Goal: Task Accomplishment & Management: Complete application form

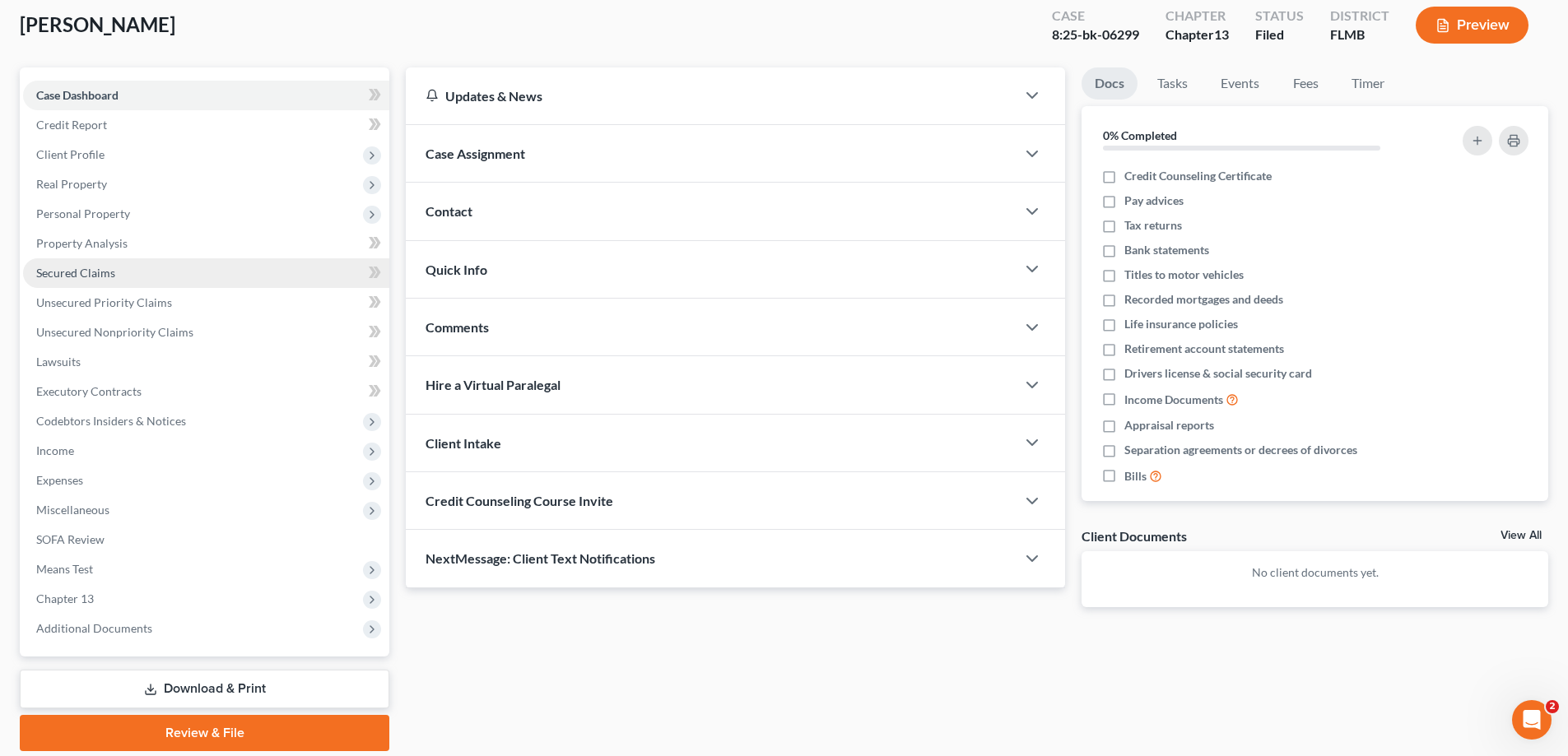
scroll to position [148, 0]
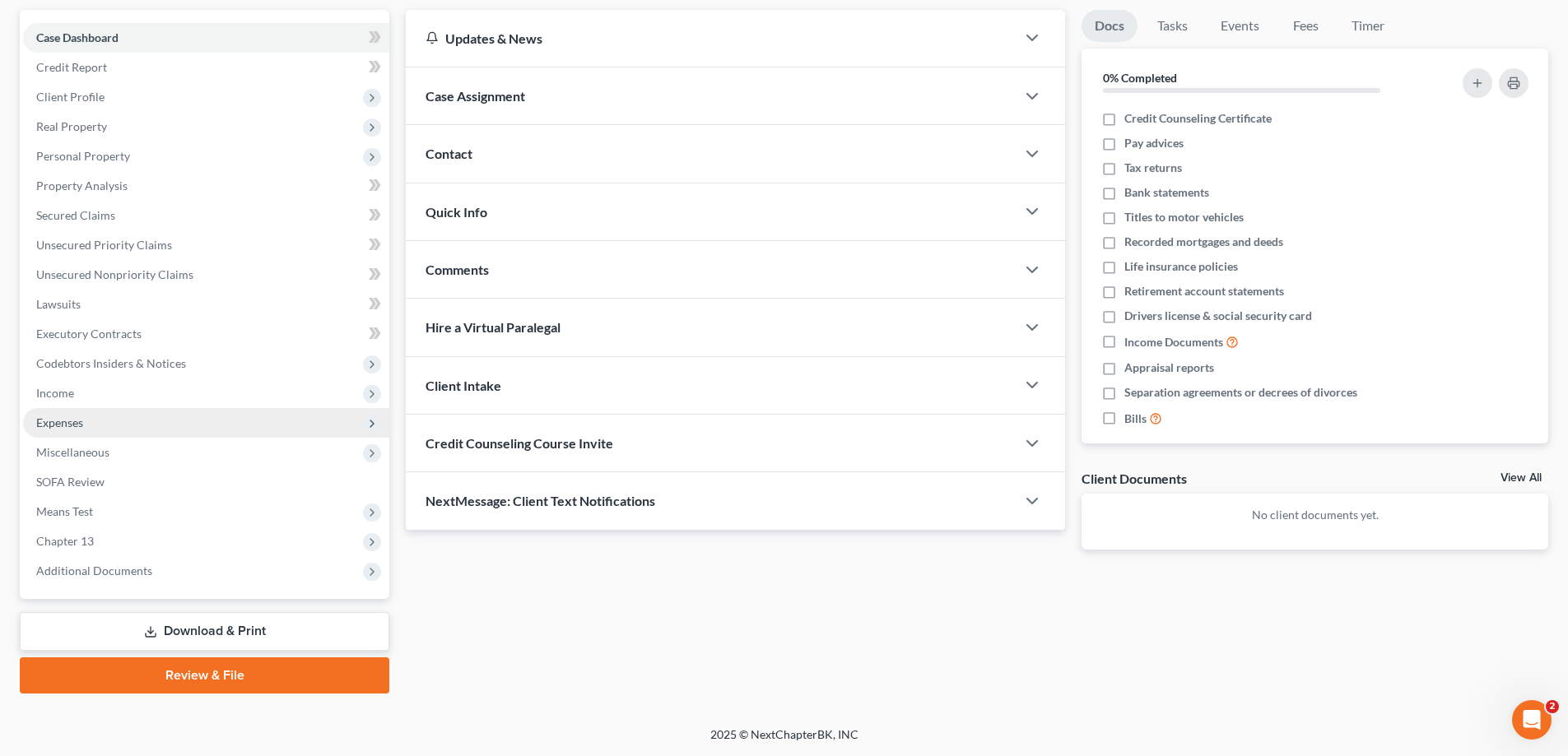
click at [72, 428] on span "Expenses" at bounding box center [59, 422] width 47 height 14
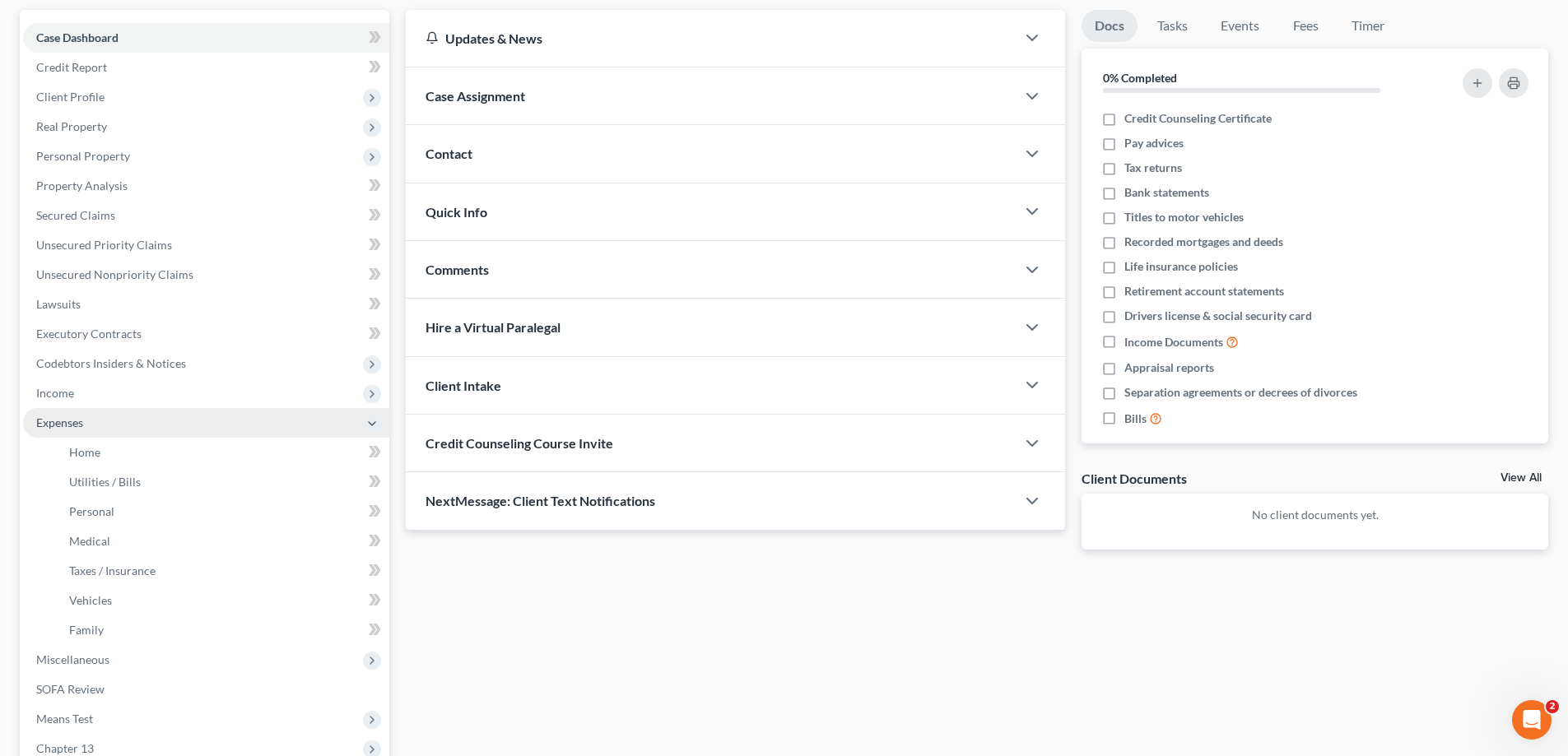
click at [66, 395] on span "Income" at bounding box center [55, 392] width 38 height 14
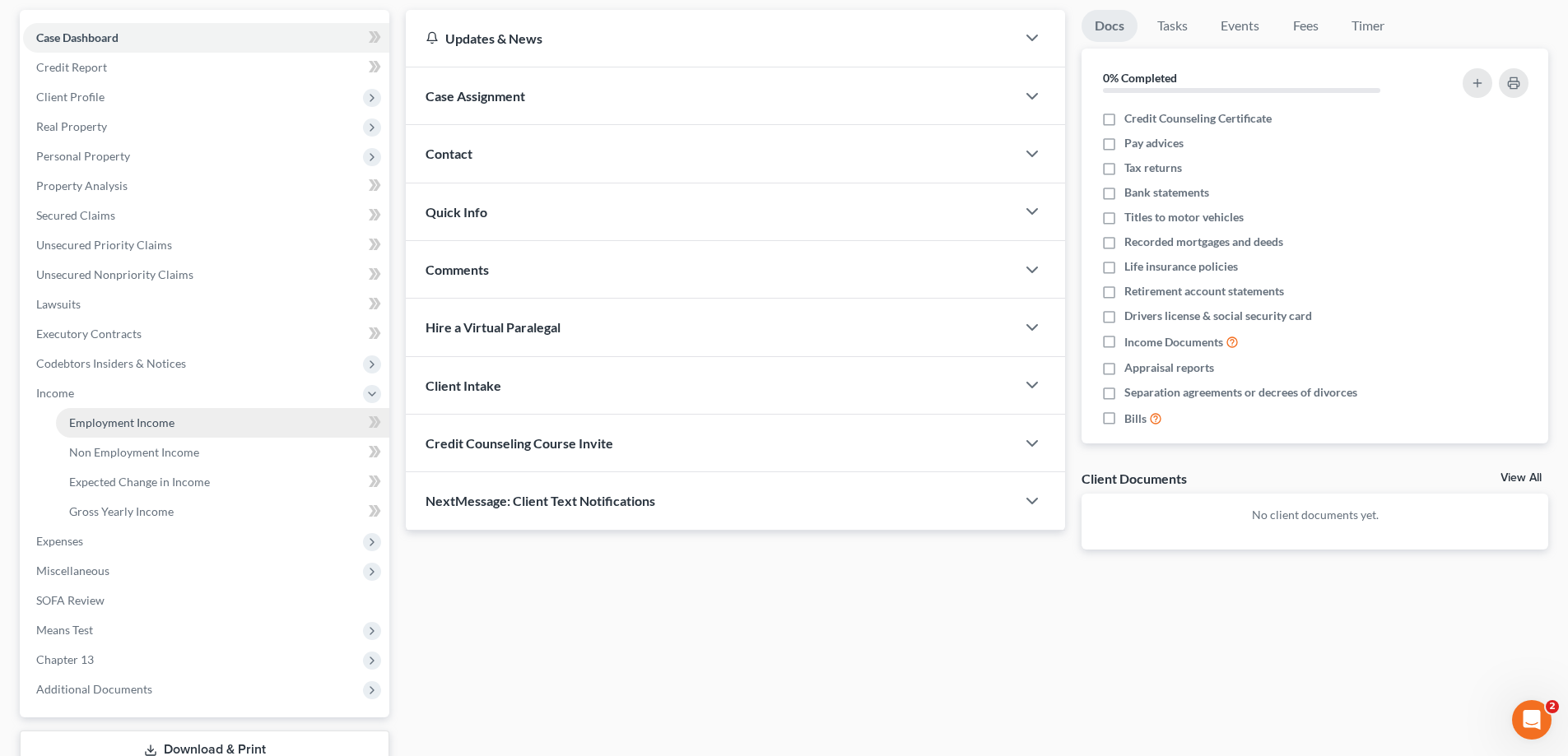
click at [82, 423] on span "Employment Income" at bounding box center [122, 422] width 105 height 14
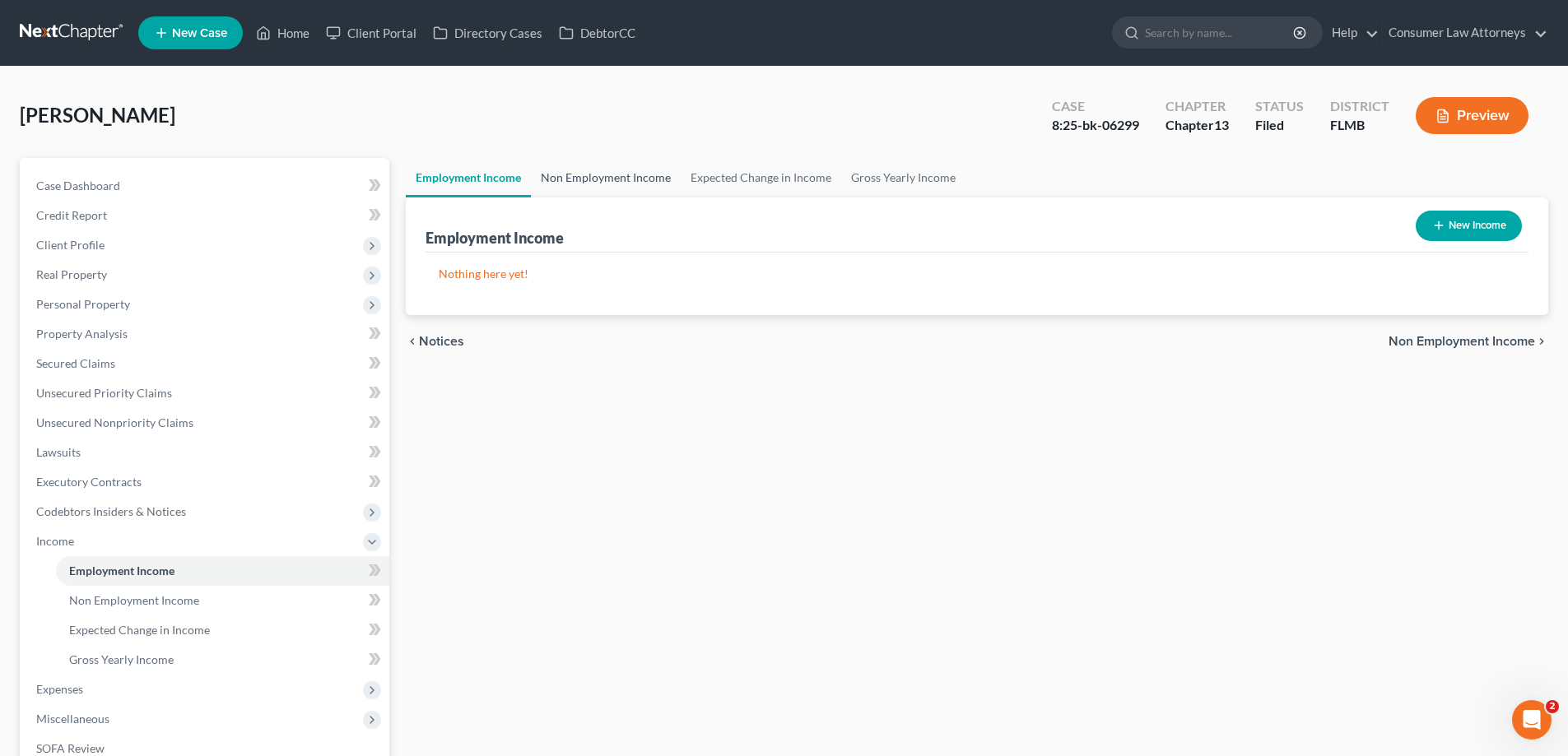
click at [576, 189] on link "Non Employment Income" at bounding box center [605, 177] width 150 height 40
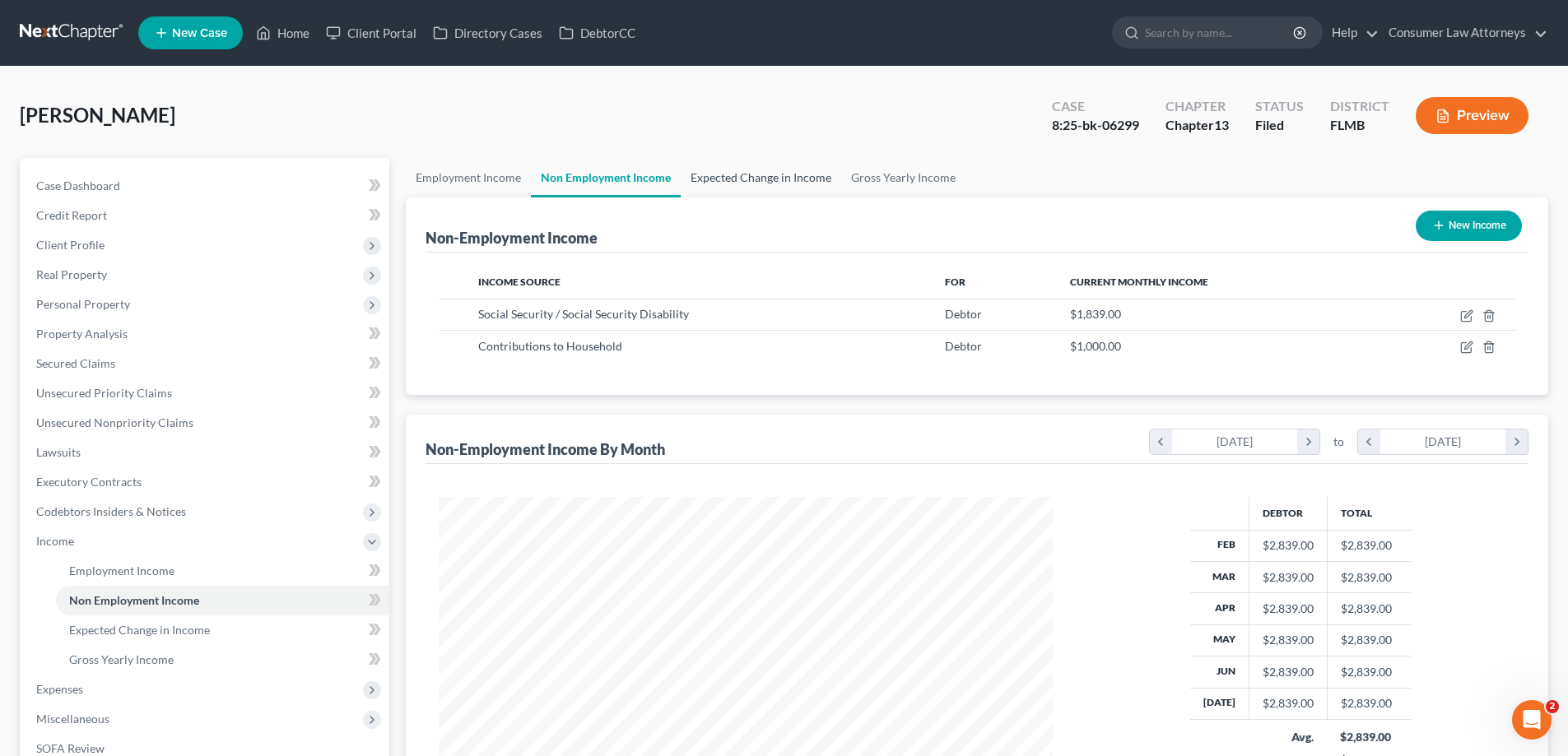
scroll to position [307, 647]
click at [739, 190] on link "Expected Change in Income" at bounding box center [761, 177] width 160 height 40
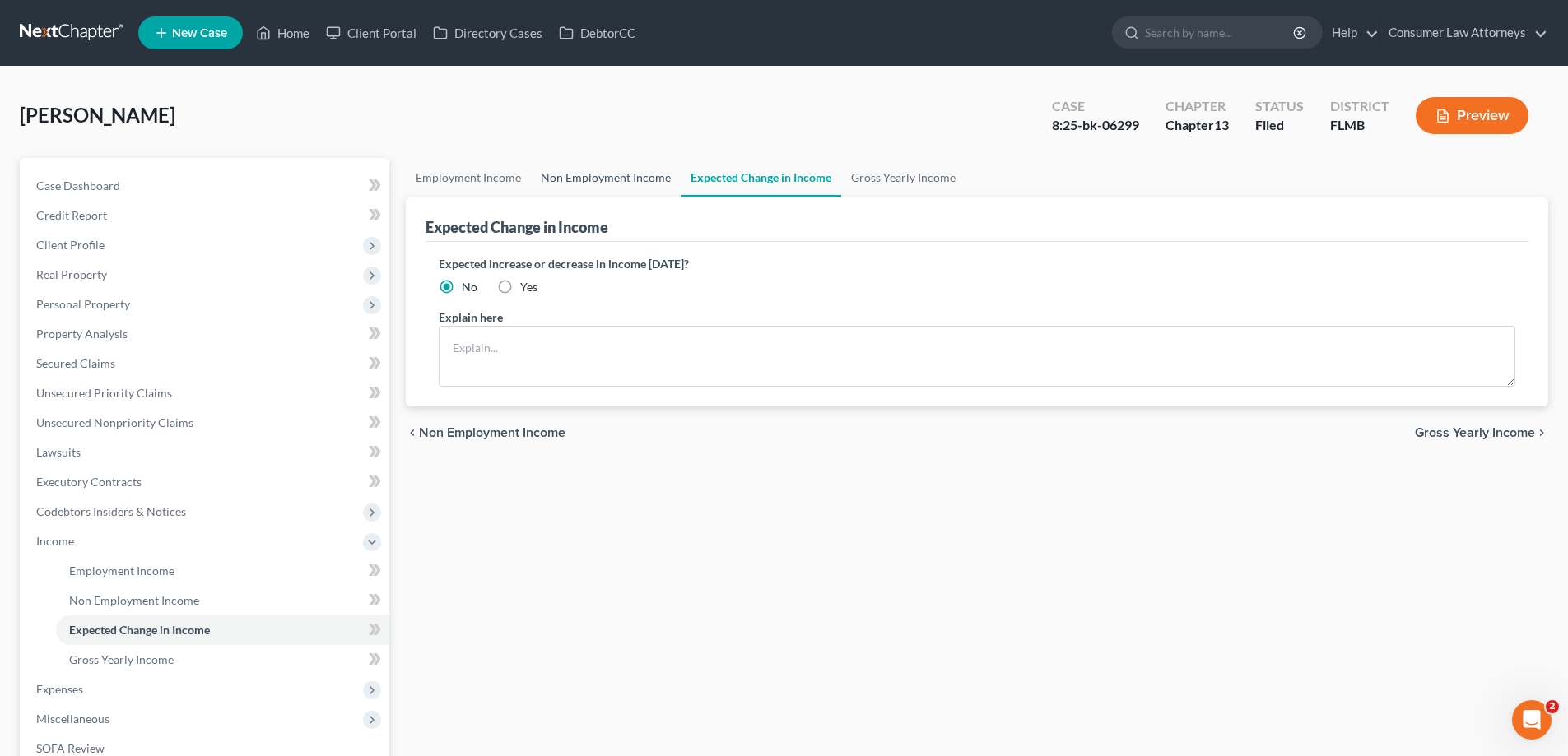
click at [605, 187] on link "Non Employment Income" at bounding box center [605, 177] width 150 height 40
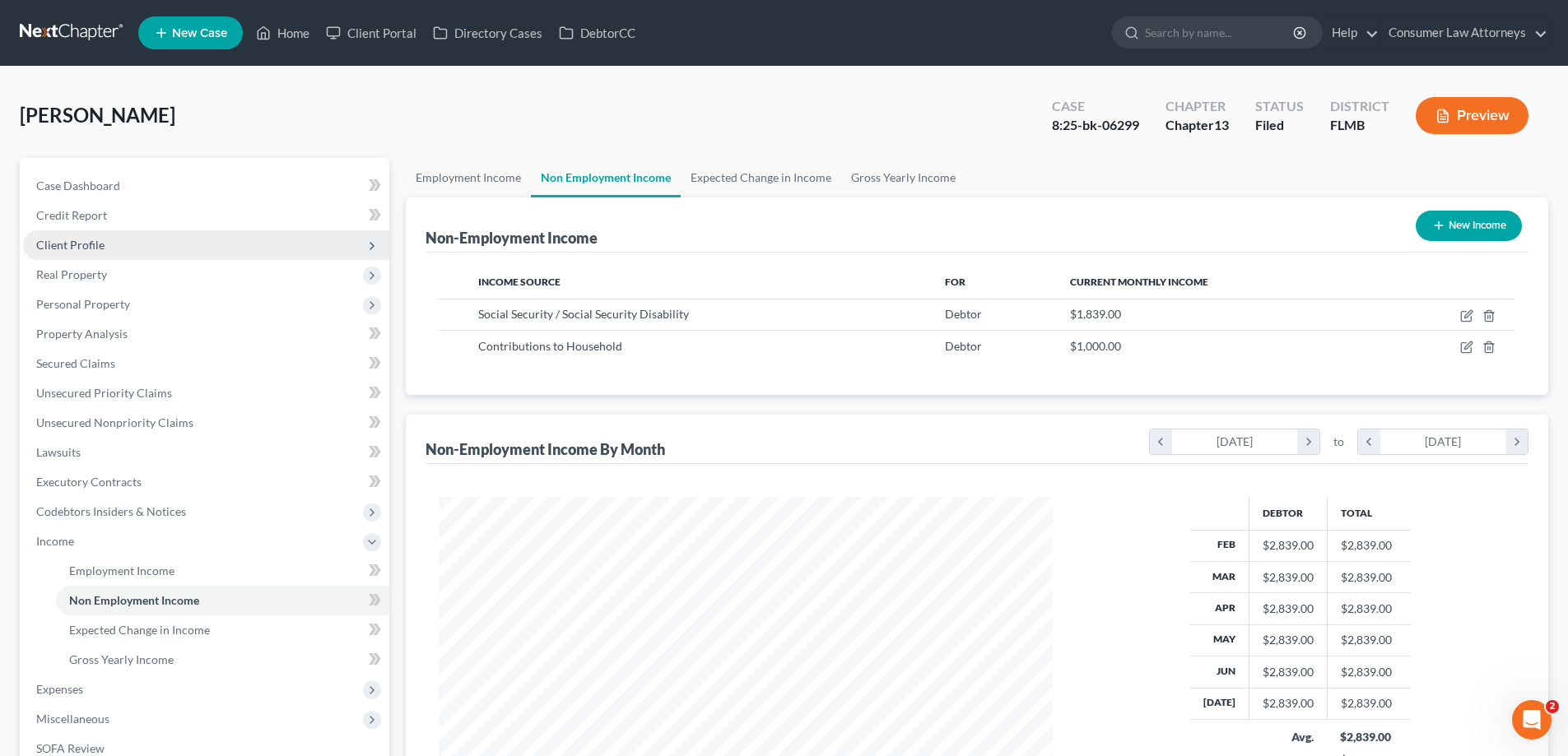
click at [88, 251] on span "Client Profile" at bounding box center [70, 245] width 69 height 14
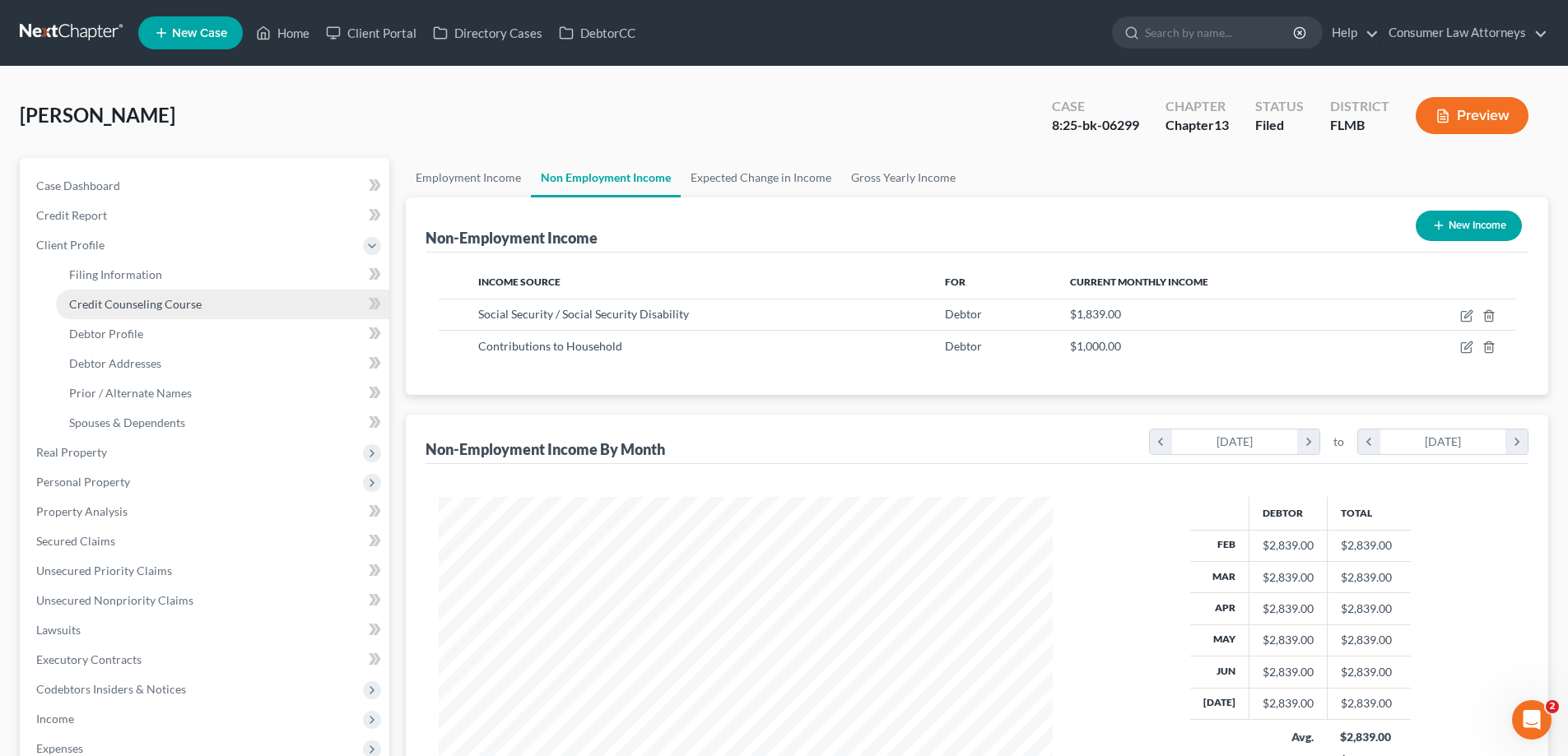
click at [122, 304] on span "Credit Counseling Course" at bounding box center [136, 303] width 132 height 14
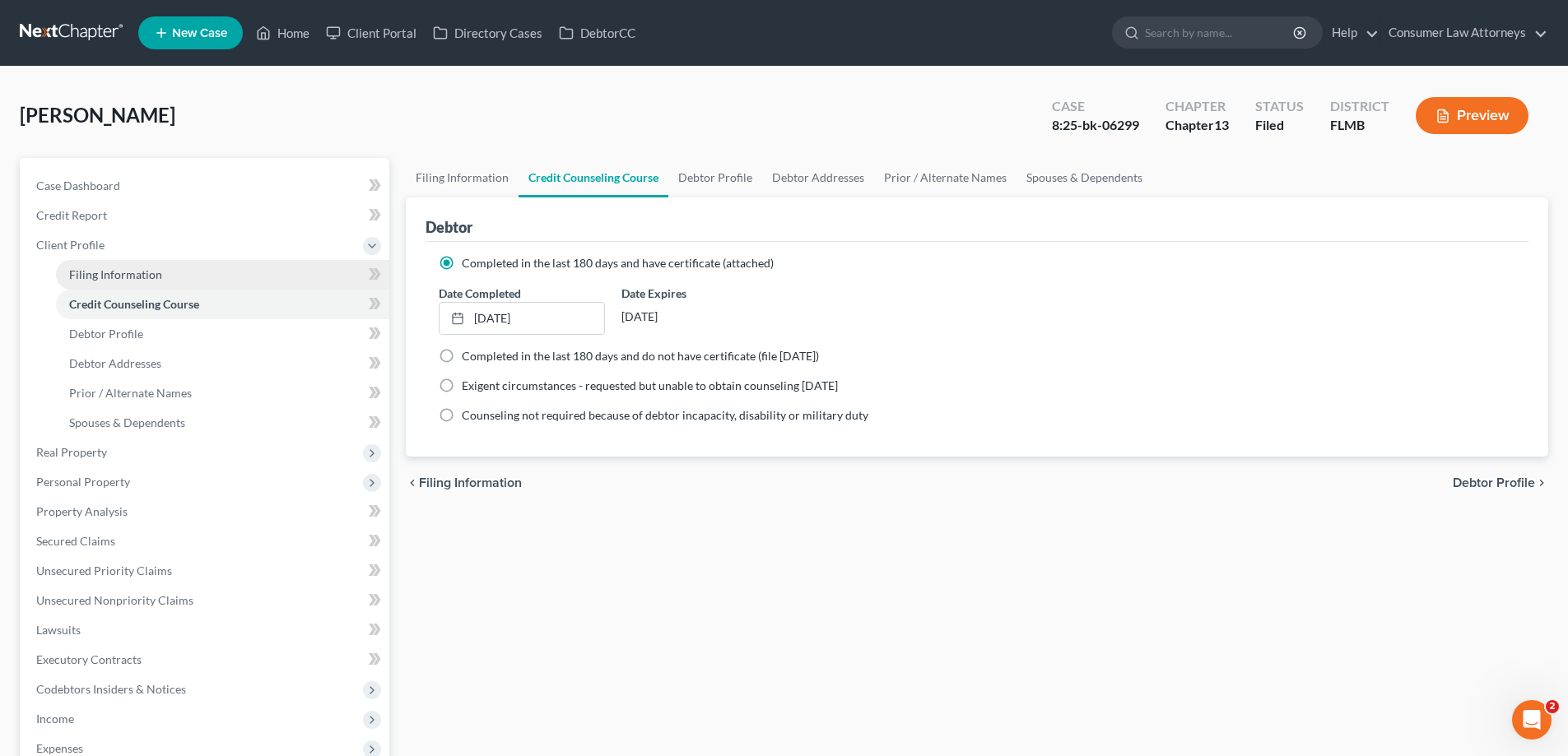
click at [122, 276] on span "Filing Information" at bounding box center [116, 275] width 93 height 14
select select "1"
select select "0"
select select "3"
select select "15"
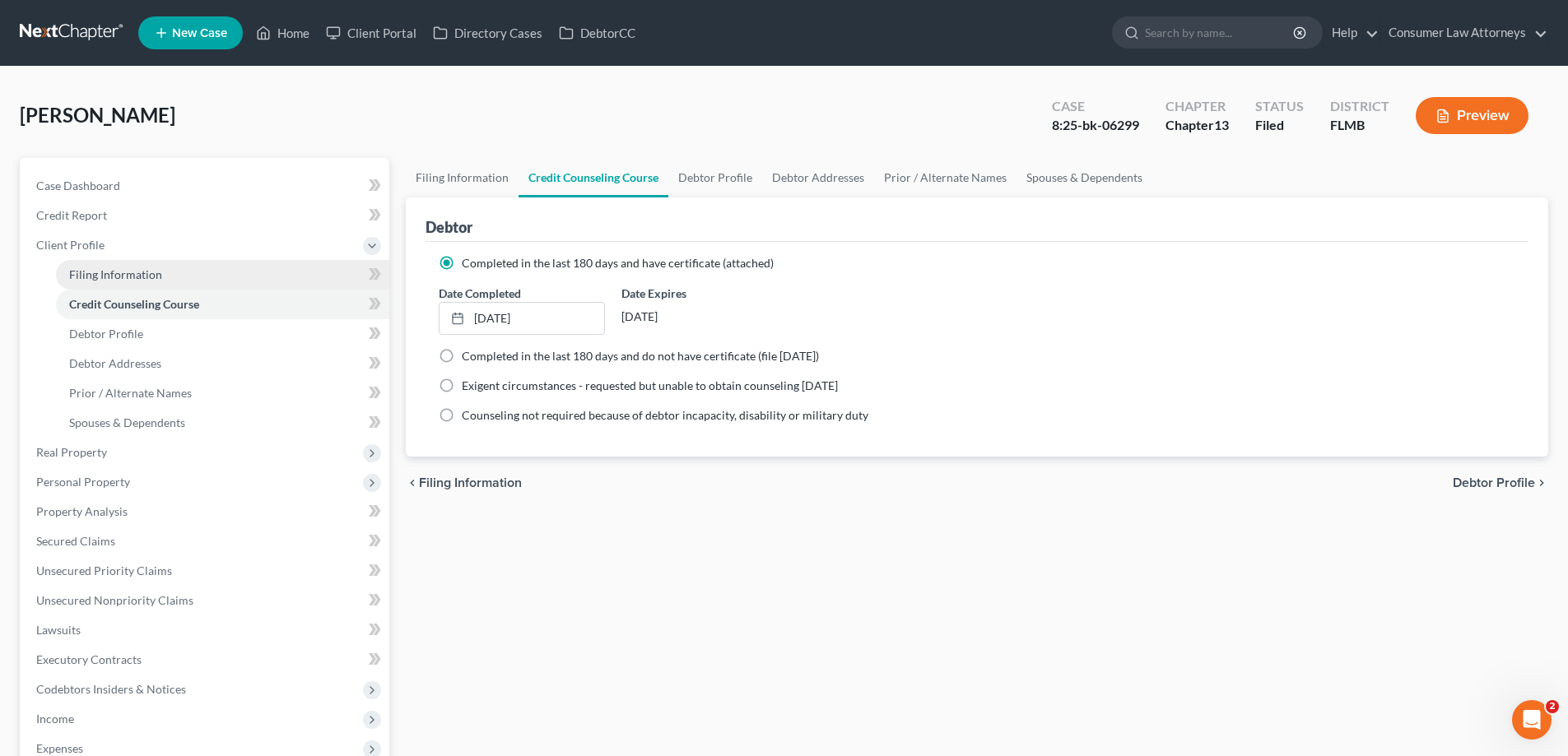
select select "0"
select select "9"
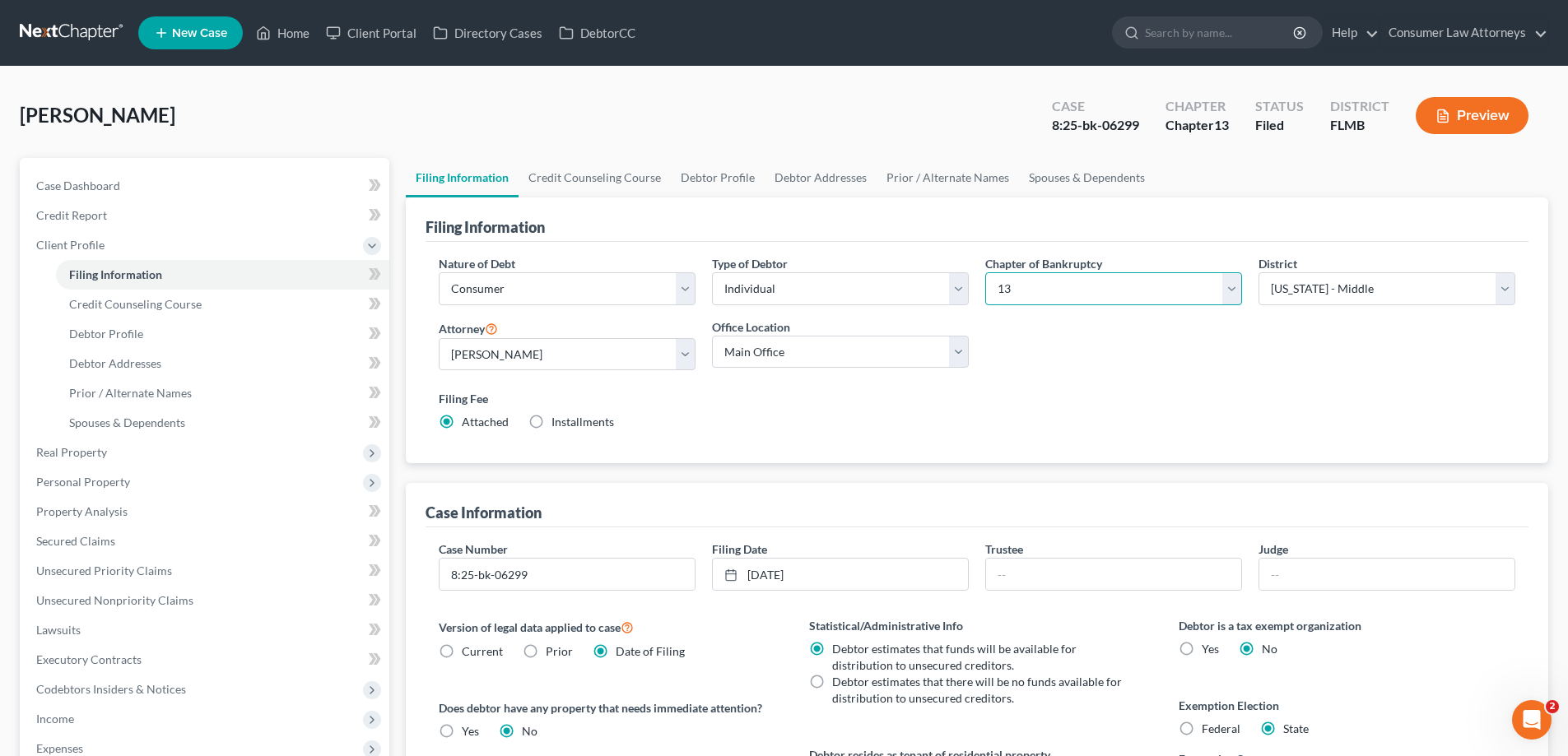
click at [1160, 286] on select "Select 7 11 12 13" at bounding box center [1113, 288] width 257 height 33
select select "0"
click at [985, 272] on select "Select 7 11 12 13" at bounding box center [1113, 288] width 257 height 33
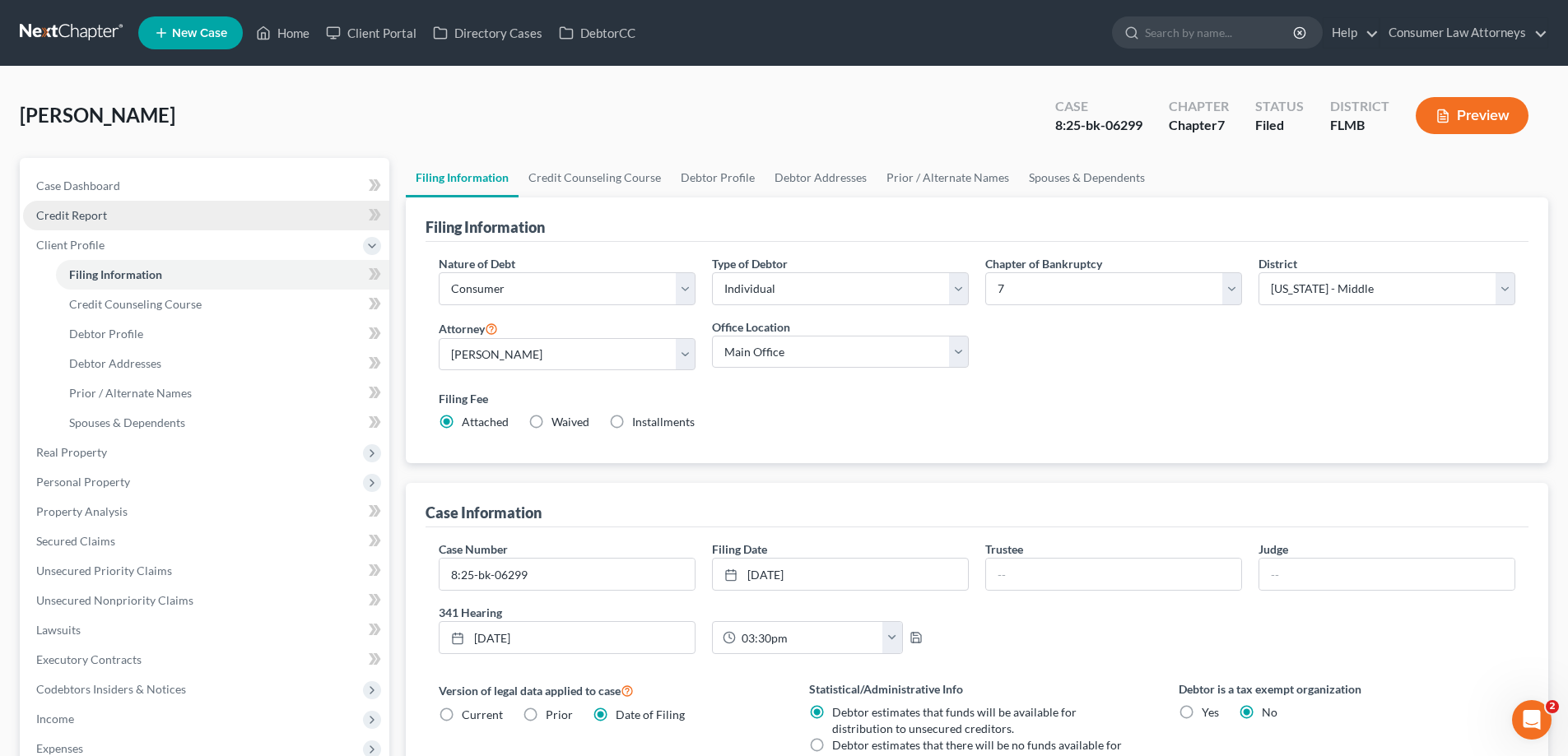
click at [95, 221] on span "Credit Report" at bounding box center [71, 215] width 70 height 14
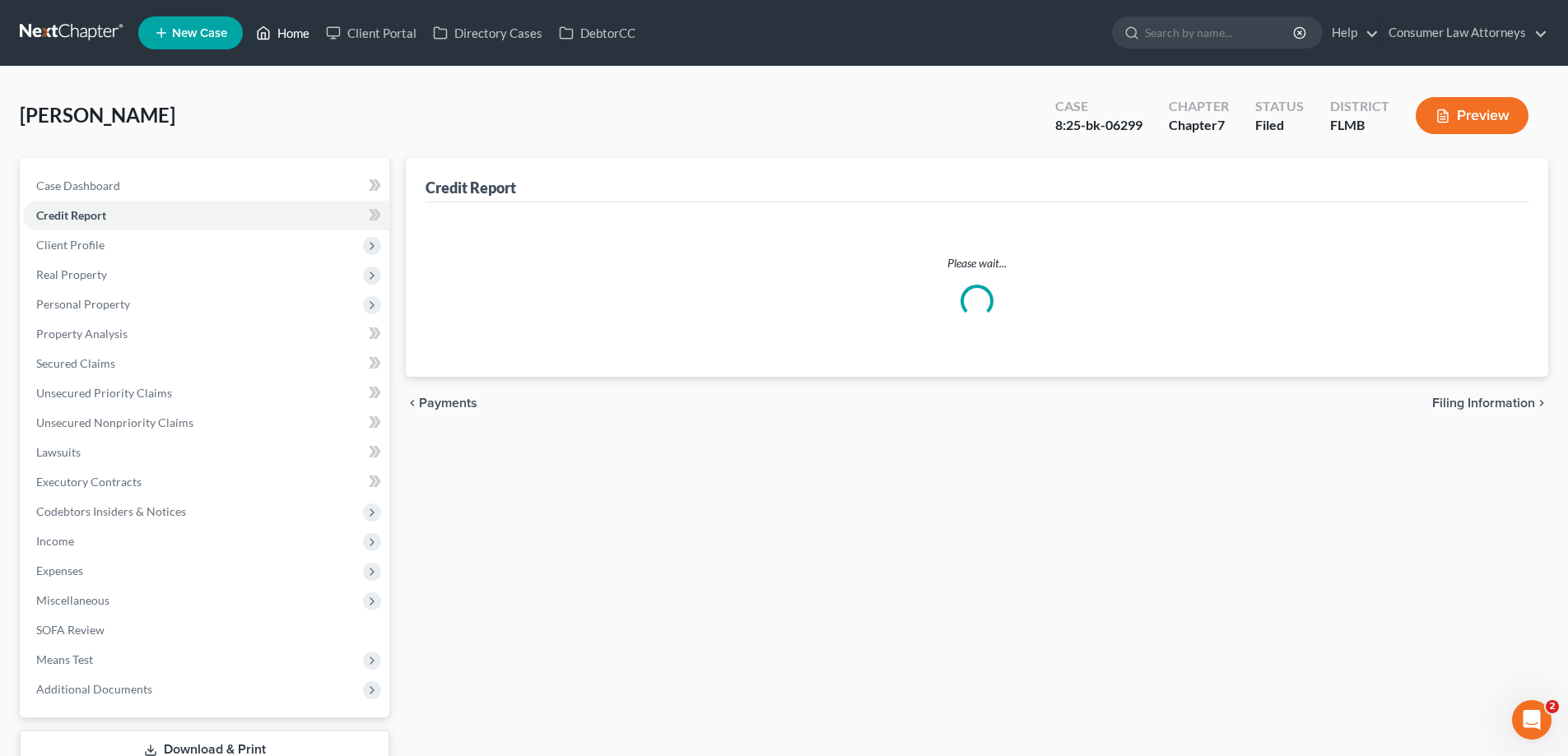
click at [293, 36] on link "Home" at bounding box center [282, 32] width 70 height 30
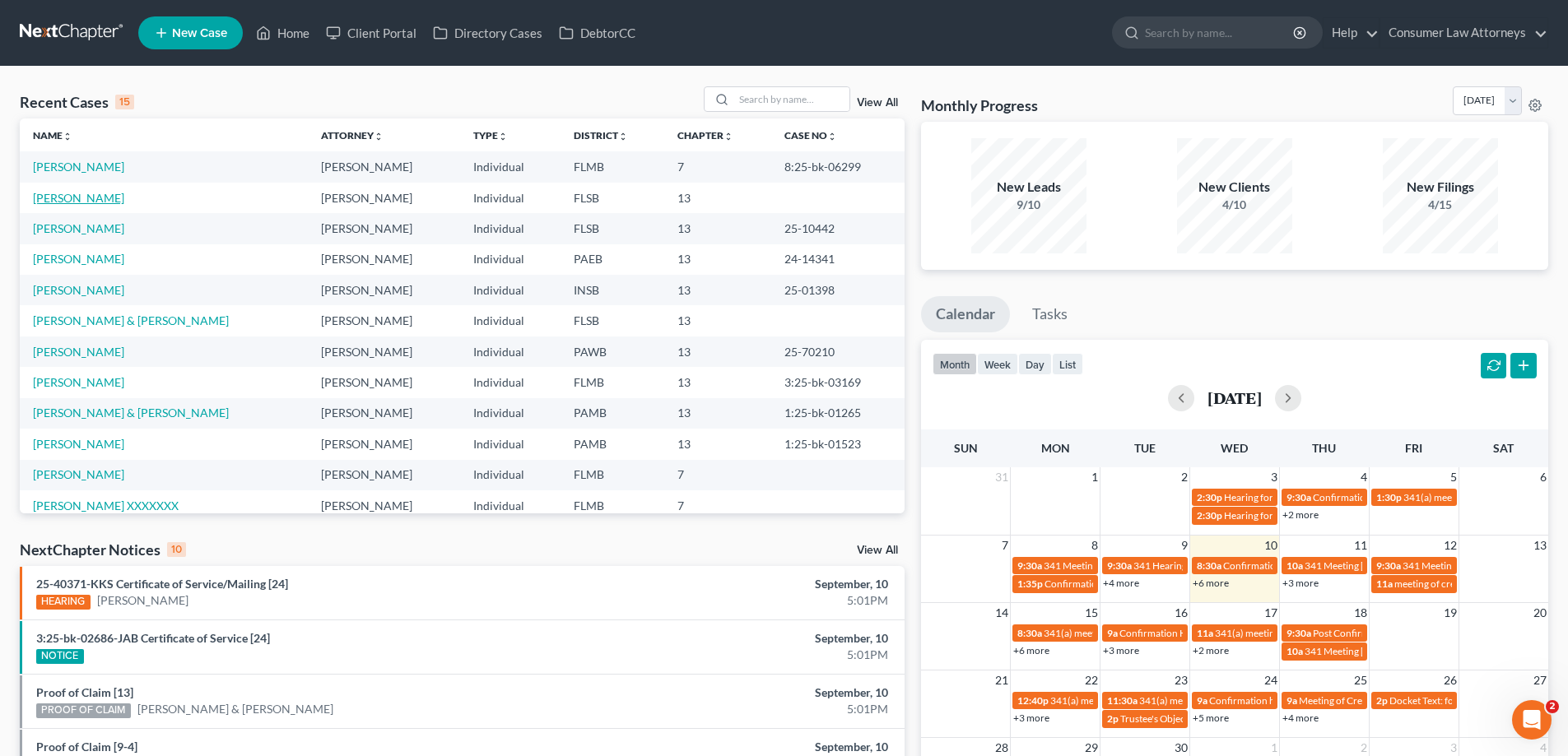
click at [81, 202] on link "[PERSON_NAME]" at bounding box center [79, 197] width 92 height 14
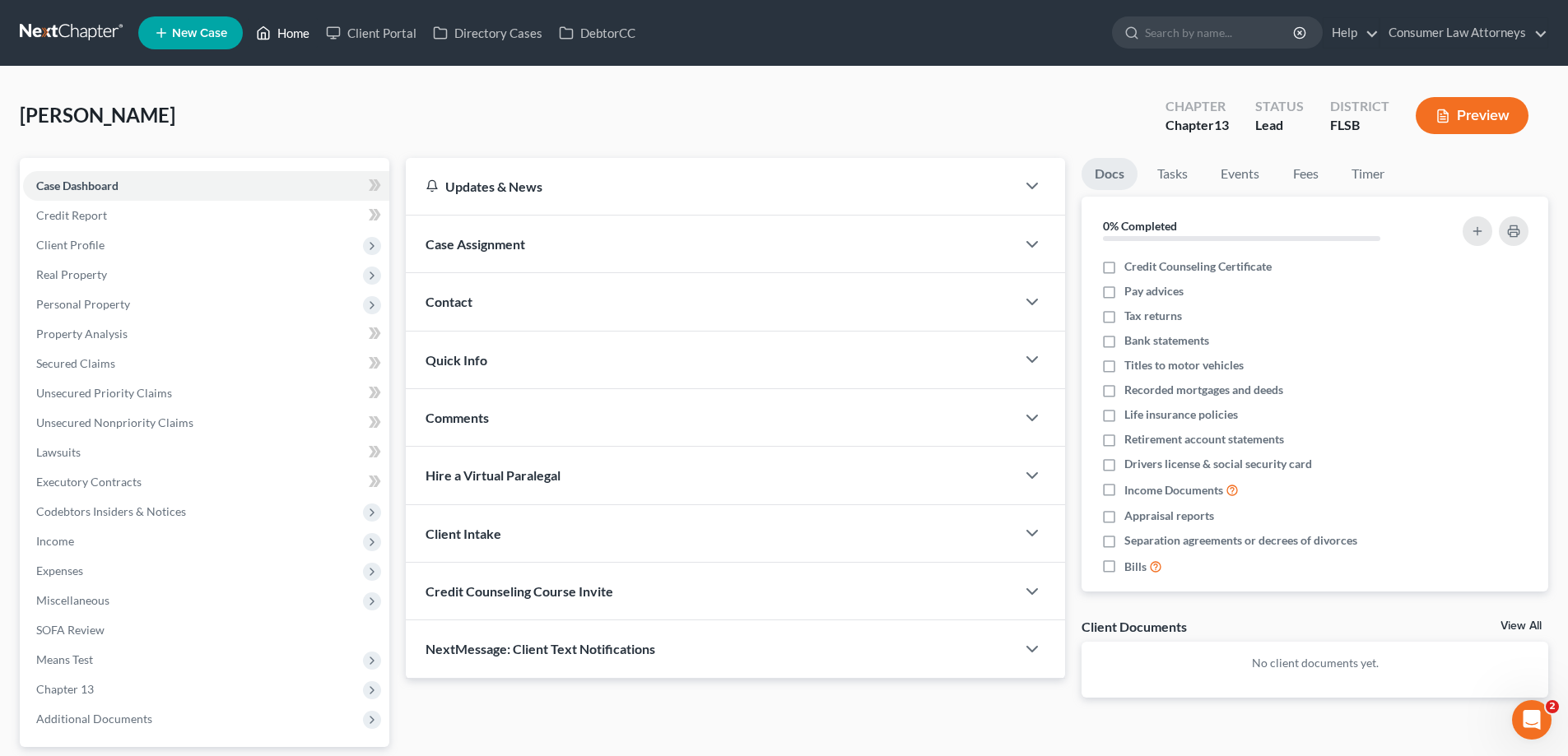
click at [299, 34] on link "Home" at bounding box center [282, 32] width 70 height 30
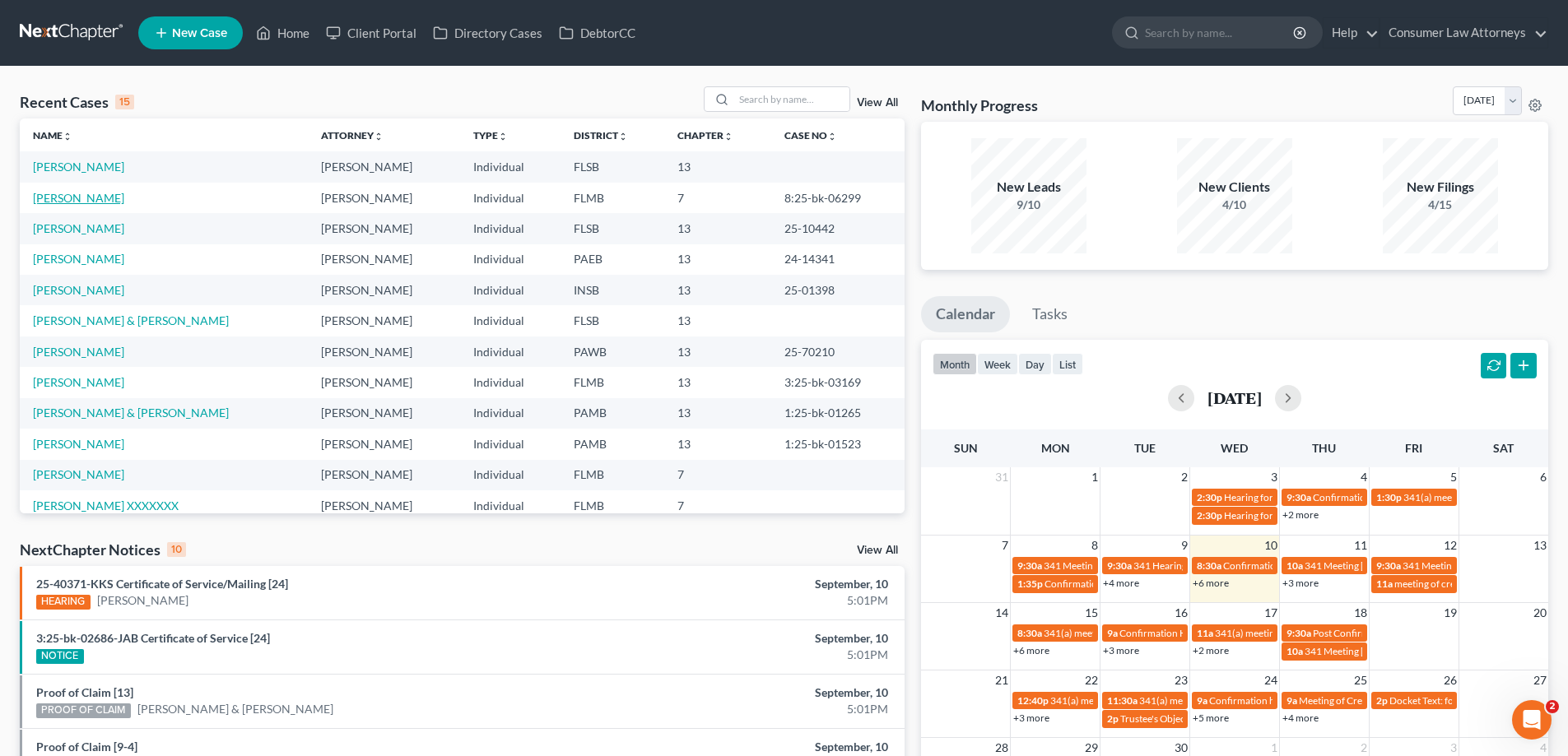
click at [66, 199] on link "[PERSON_NAME]" at bounding box center [79, 197] width 92 height 14
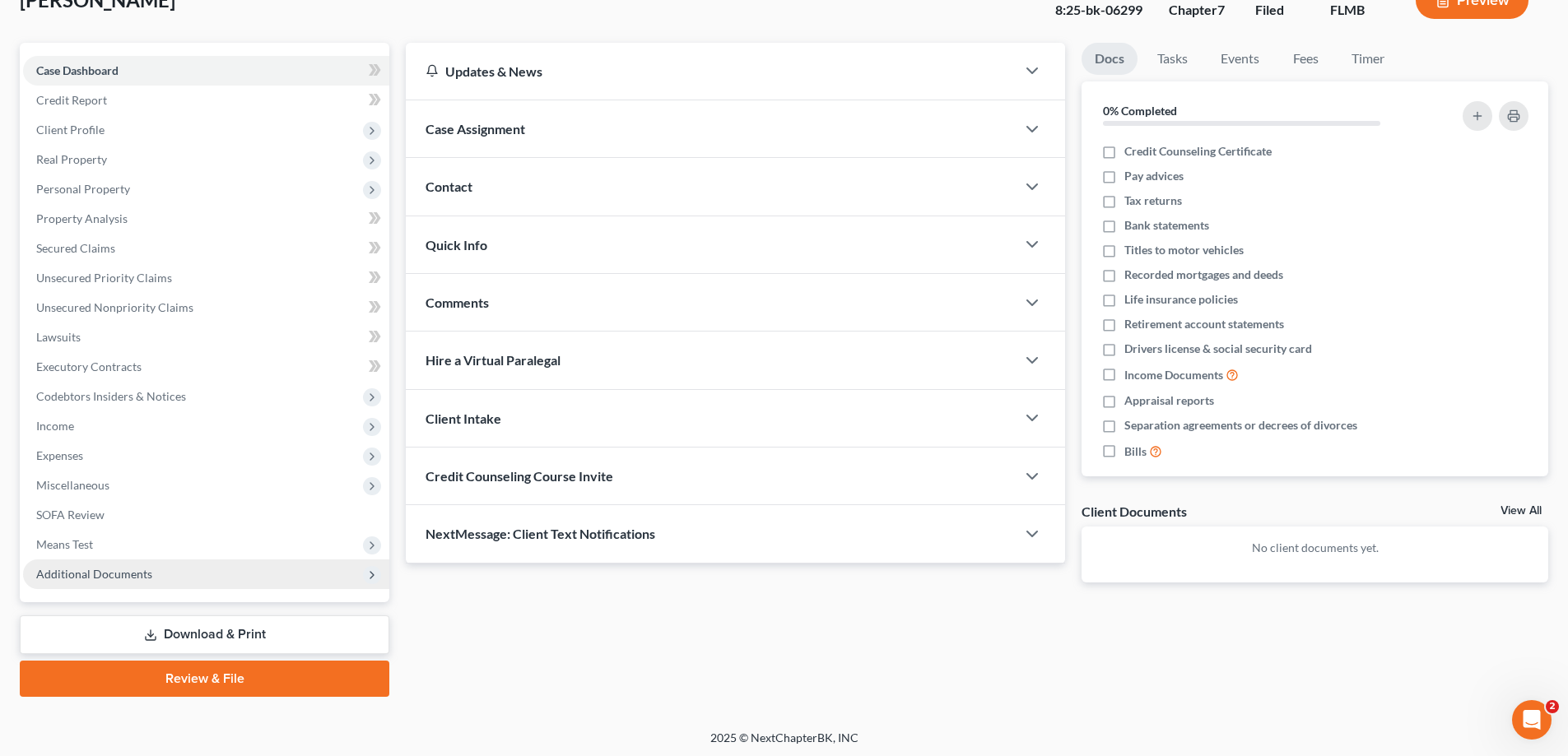
scroll to position [119, 0]
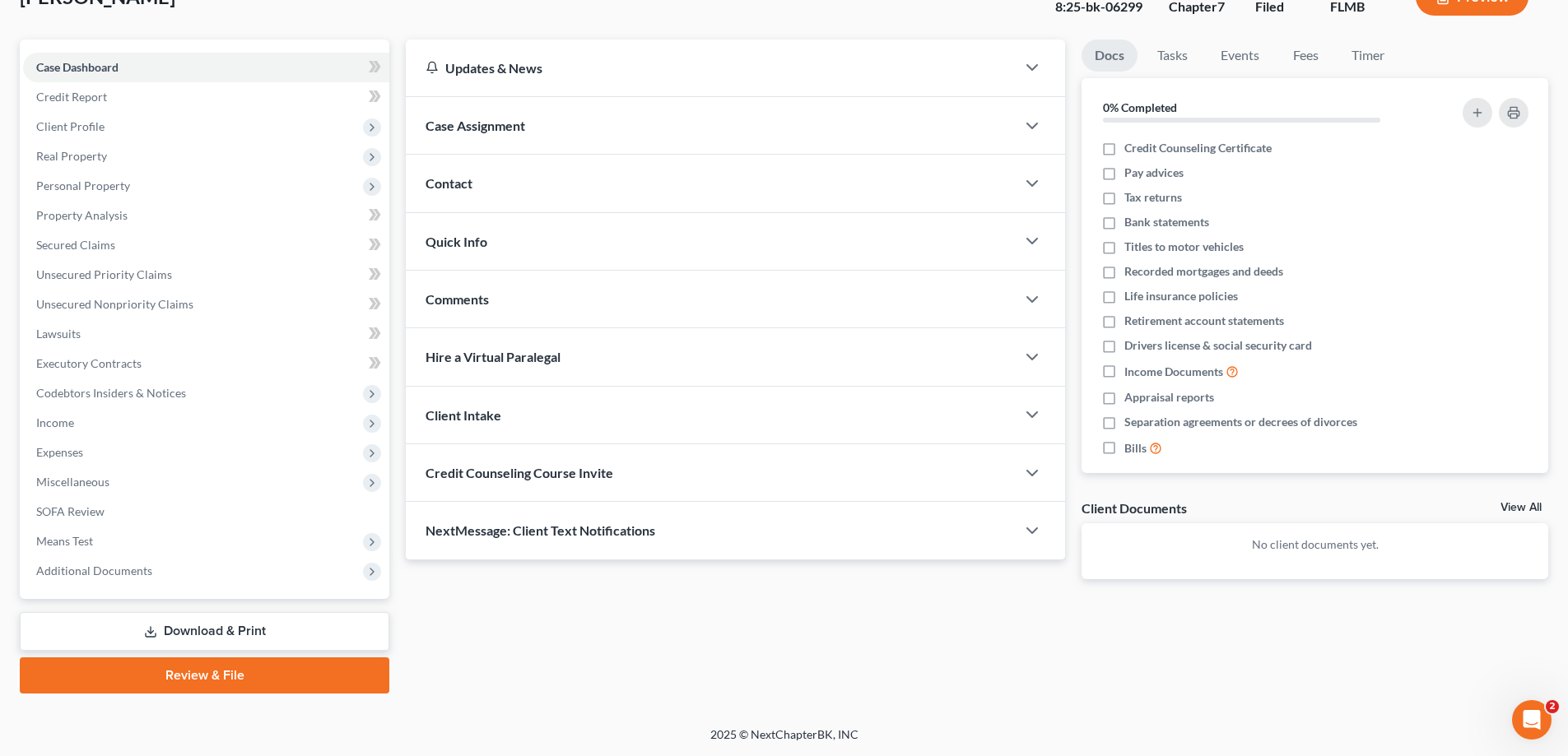
click at [198, 630] on link "Download & Print" at bounding box center [204, 631] width 370 height 39
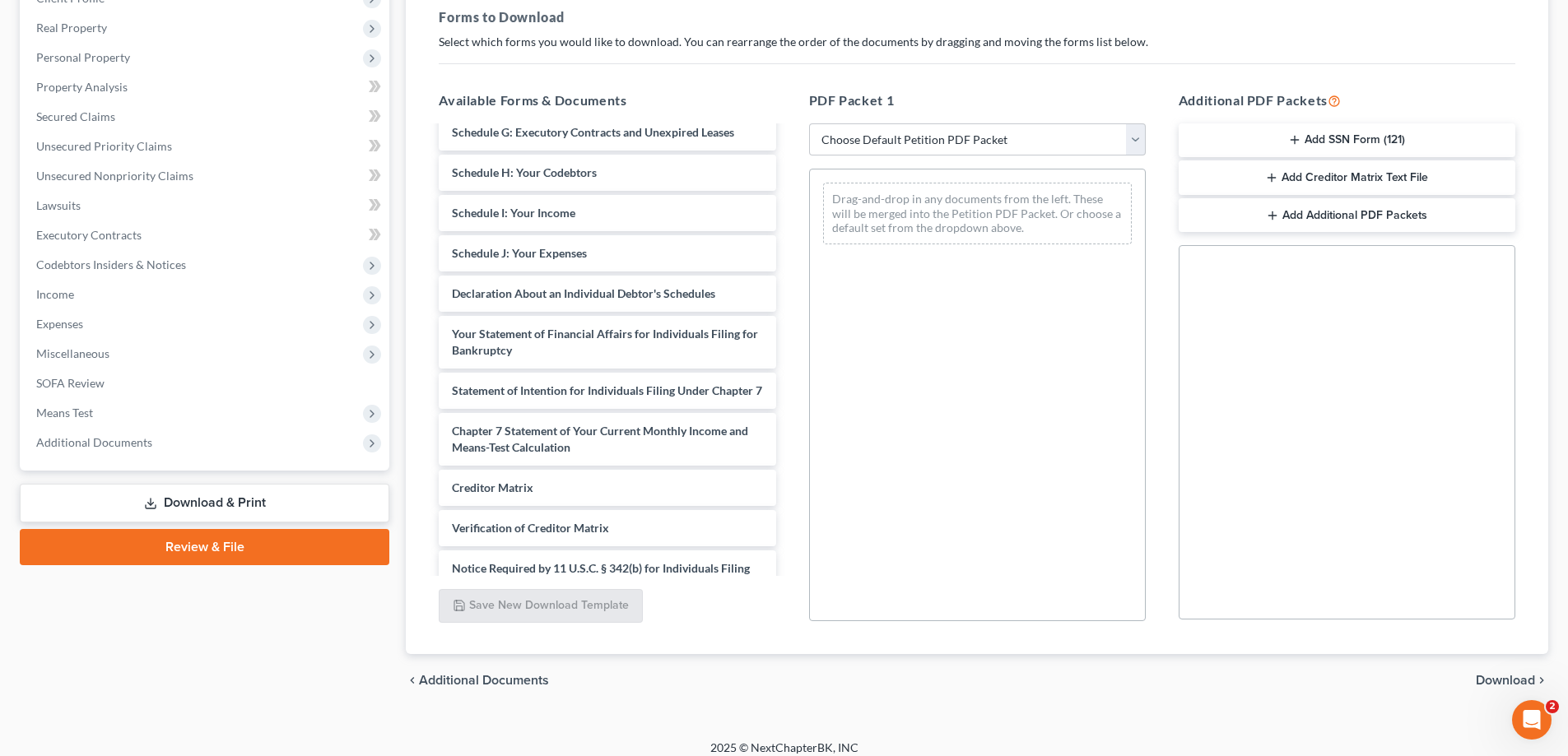
scroll to position [275, 0]
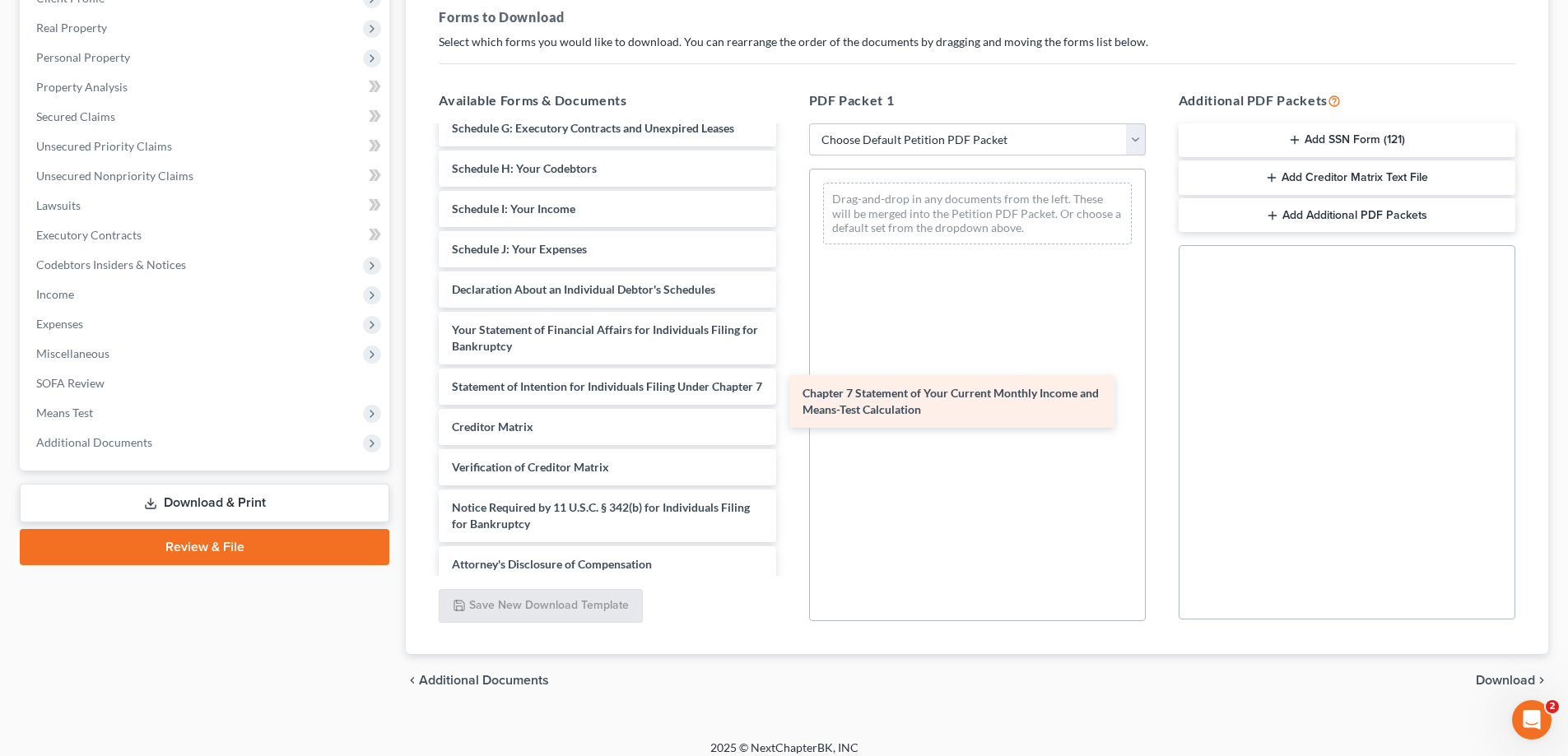
drag, startPoint x: 543, startPoint y: 450, endPoint x: 907, endPoint y: 394, distance: 368.3
click at [789, 394] on div "Chapter 7 Statement of Your Current Monthly Income and Means-Test Calculation V…" at bounding box center [607, 217] width 363 height 731
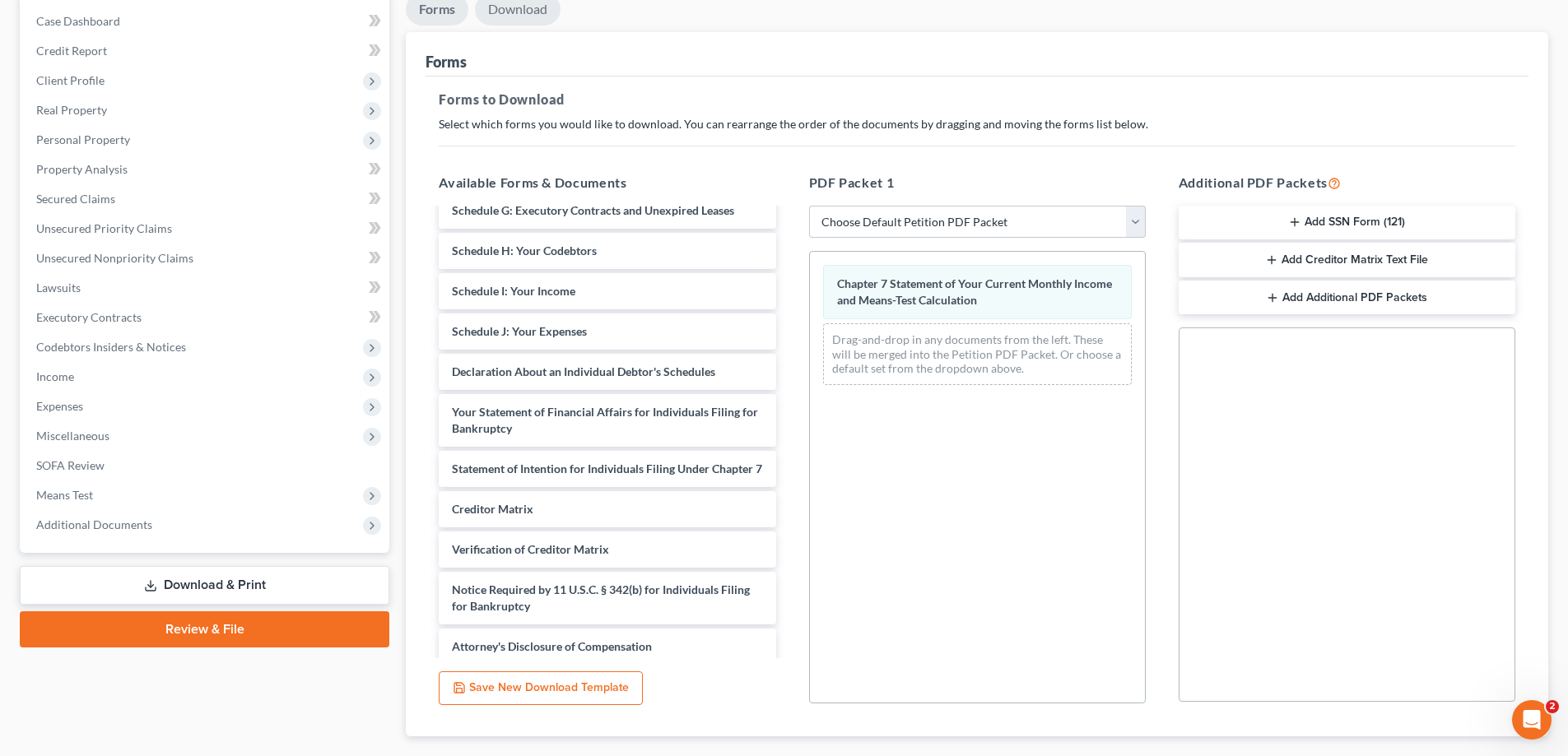
click at [534, 19] on link "Download" at bounding box center [517, 9] width 86 height 32
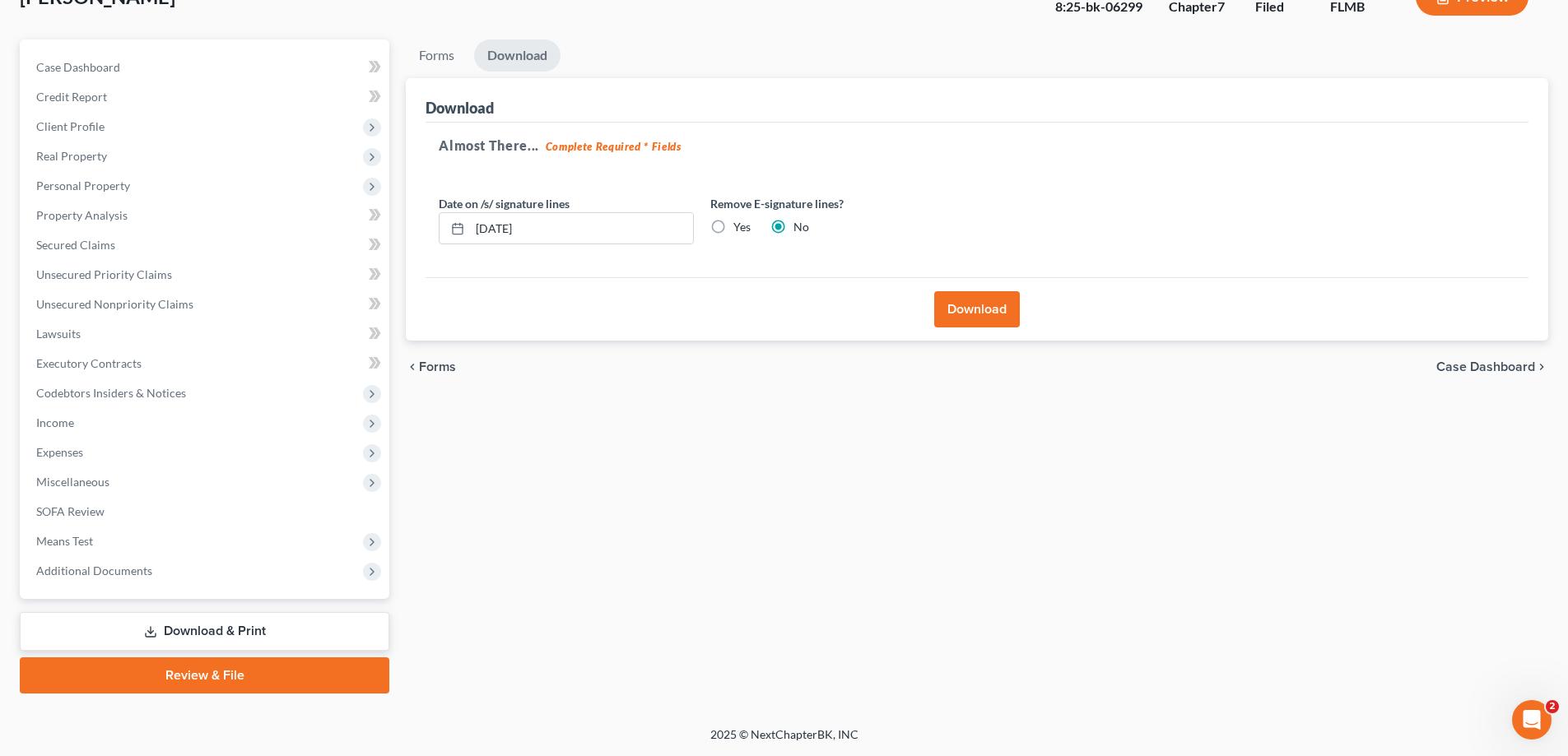
scroll to position [119, 0]
click at [936, 308] on button "Download" at bounding box center [977, 309] width 86 height 36
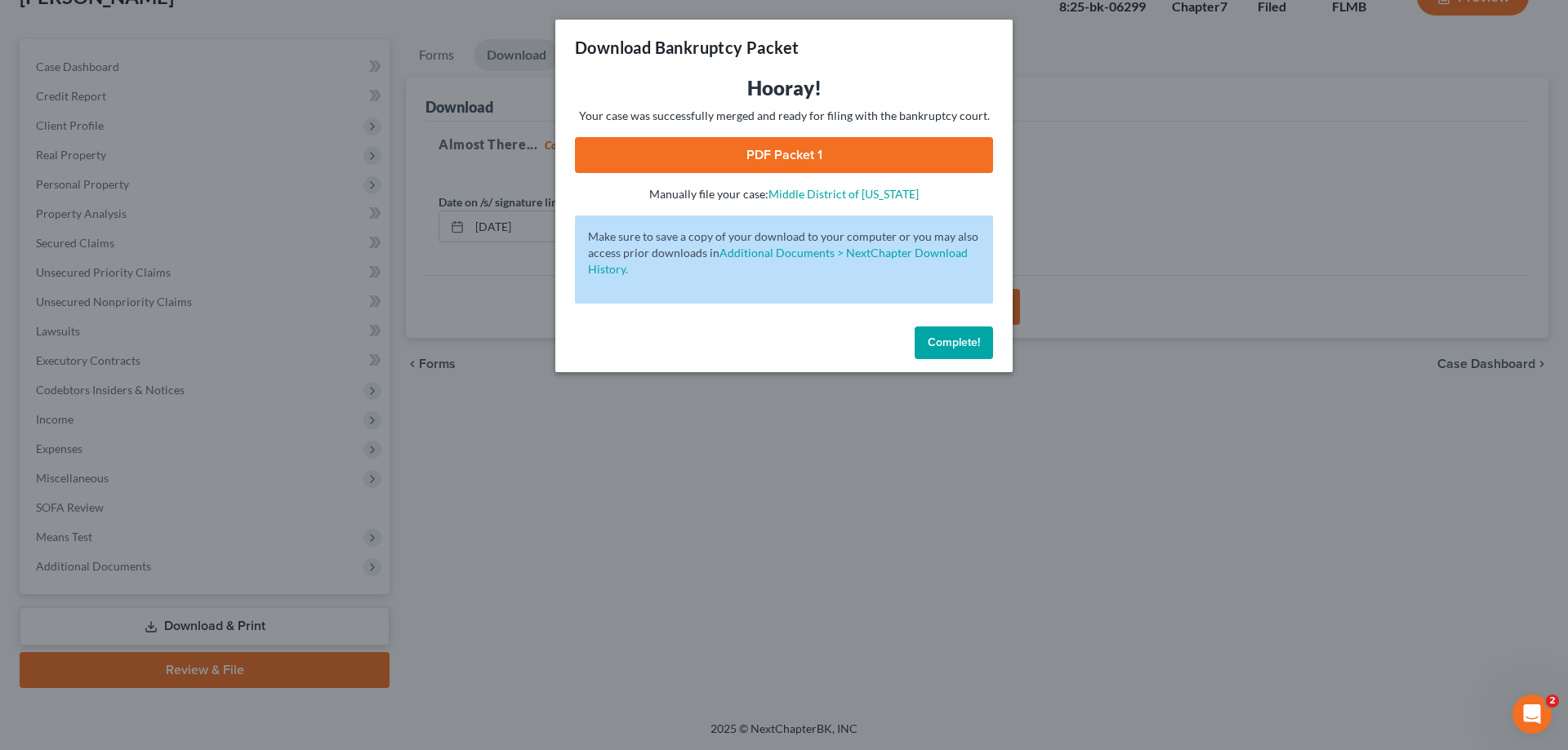
click at [819, 129] on div "Hooray! Your case was successfully merged and ready for filing with the bankrup…" at bounding box center [783, 138] width 418 height 127
click at [819, 155] on link "PDF Packet 1" at bounding box center [783, 155] width 418 height 36
drag, startPoint x: 977, startPoint y: 344, endPoint x: 1145, endPoint y: 344, distance: 168.0
click at [977, 344] on span "Complete!" at bounding box center [954, 342] width 52 height 14
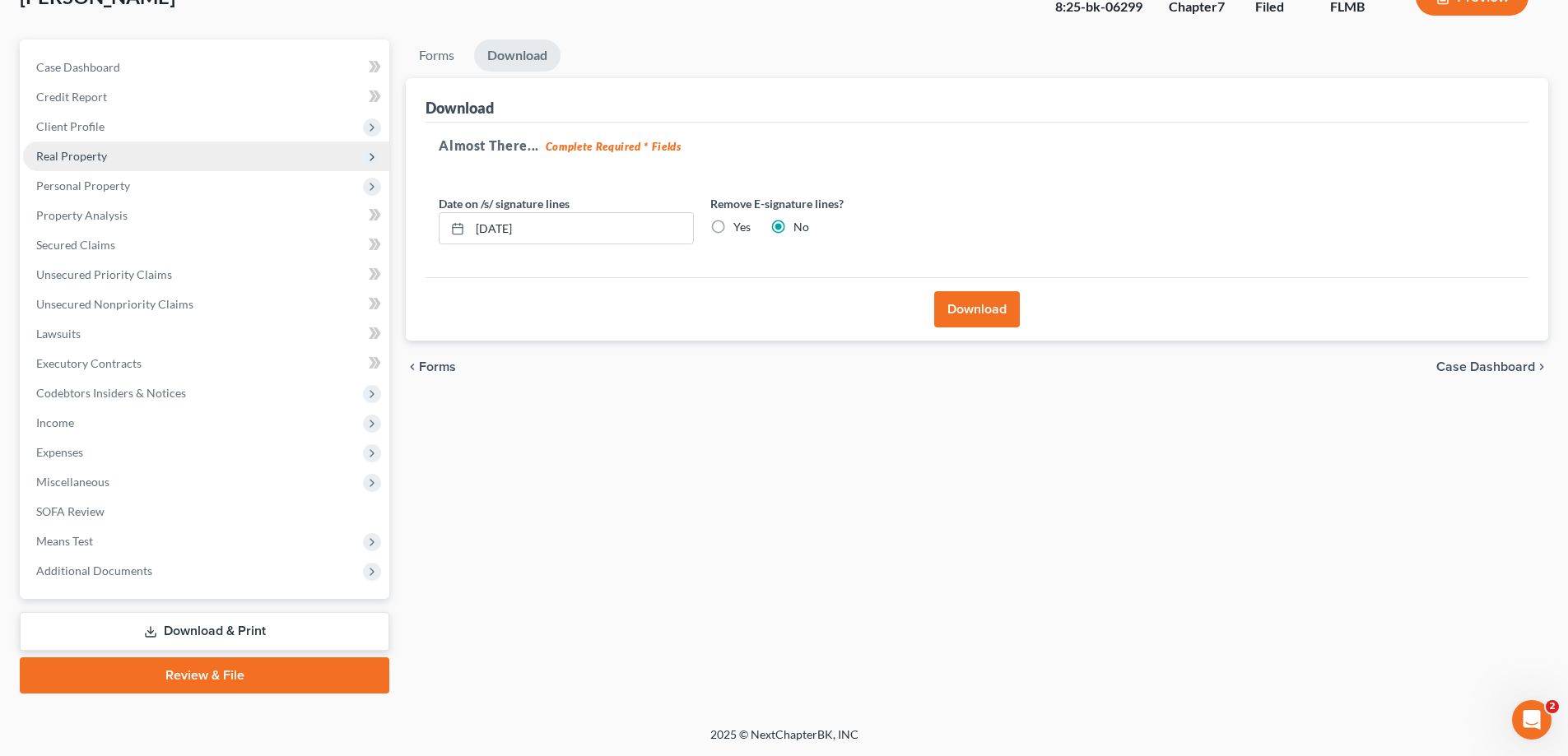
click at [57, 155] on span "Real Property" at bounding box center [71, 156] width 70 height 14
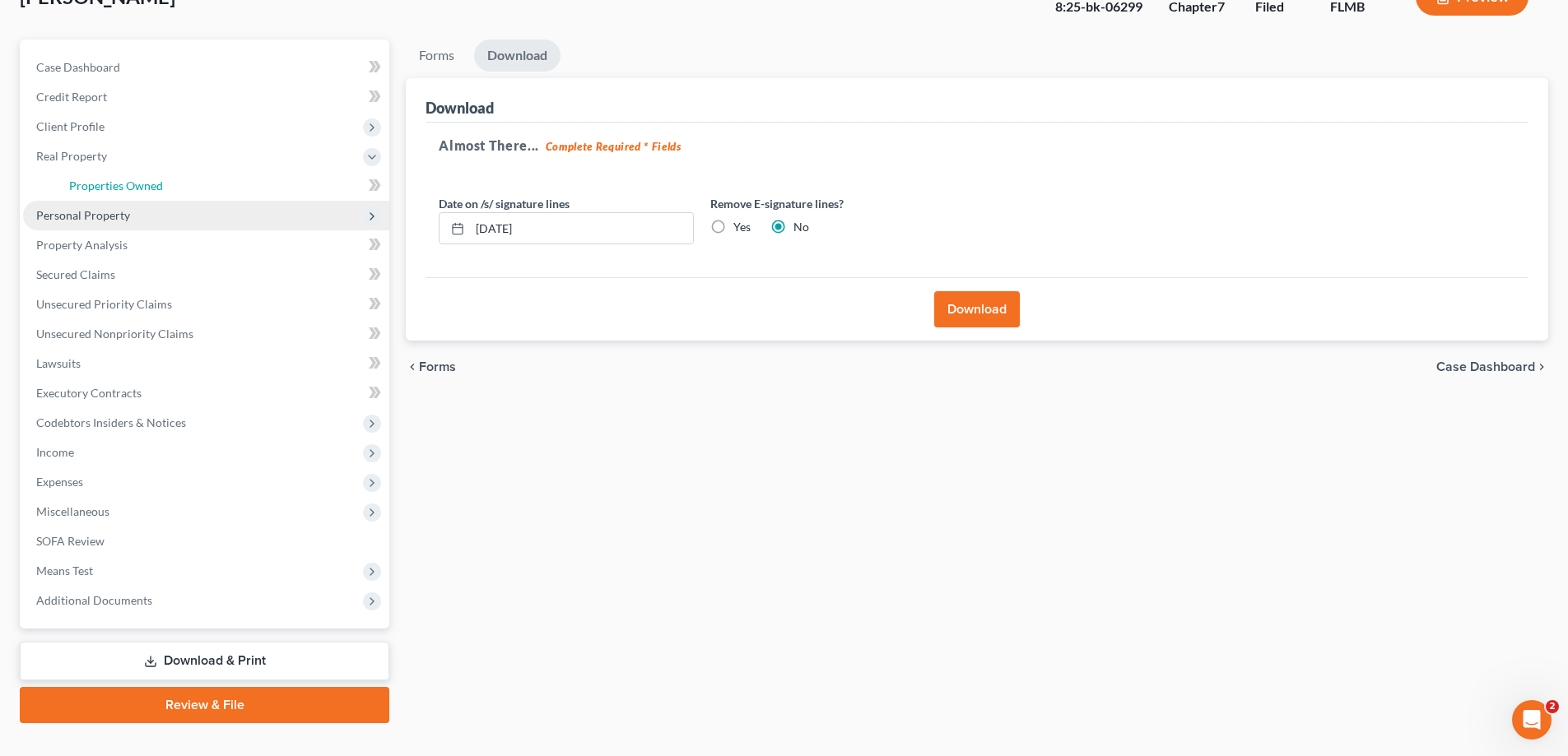
click at [86, 192] on span "Properties Owned" at bounding box center [116, 186] width 94 height 14
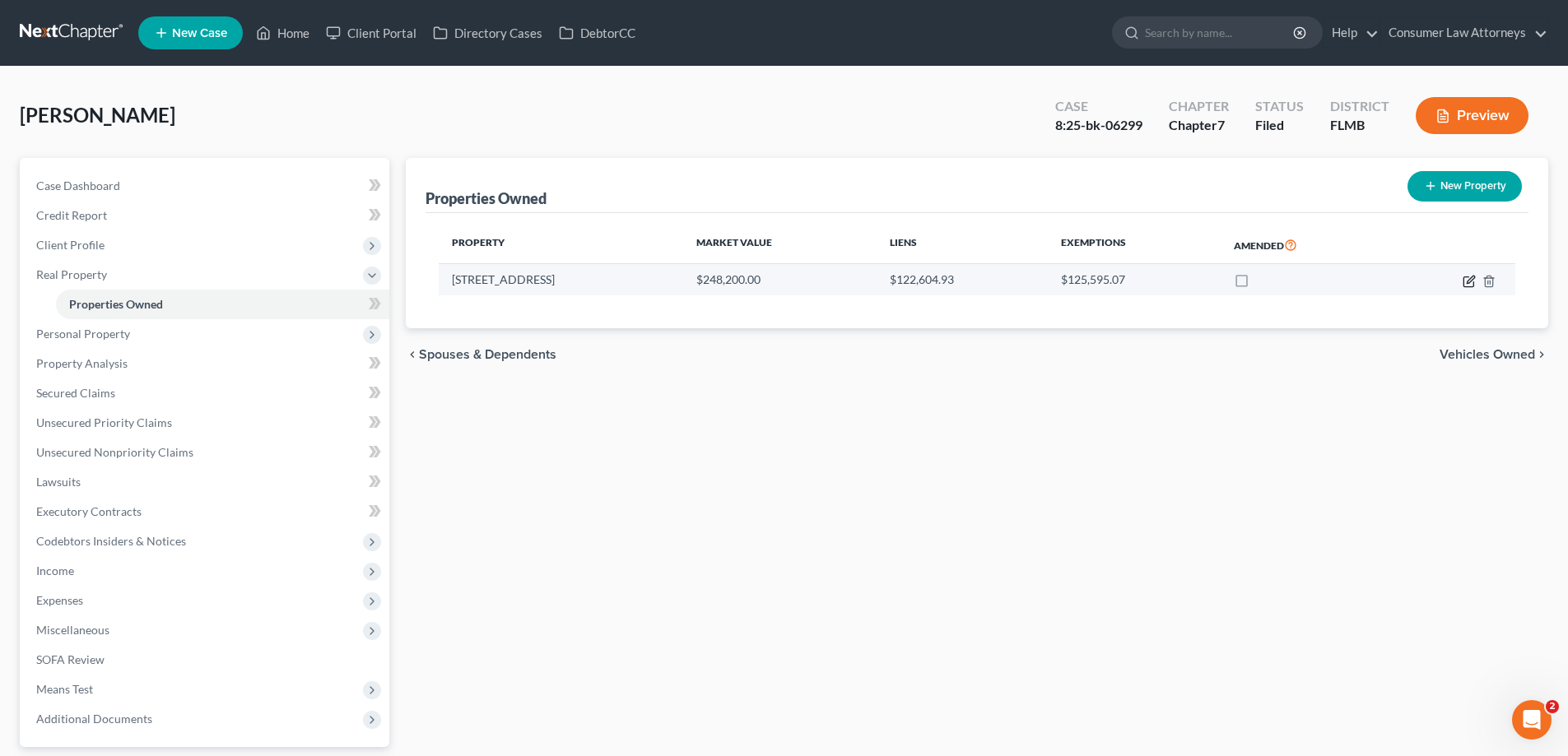
click at [1471, 286] on icon "button" at bounding box center [1470, 281] width 14 height 14
select select "9"
select select "23"
select select "0"
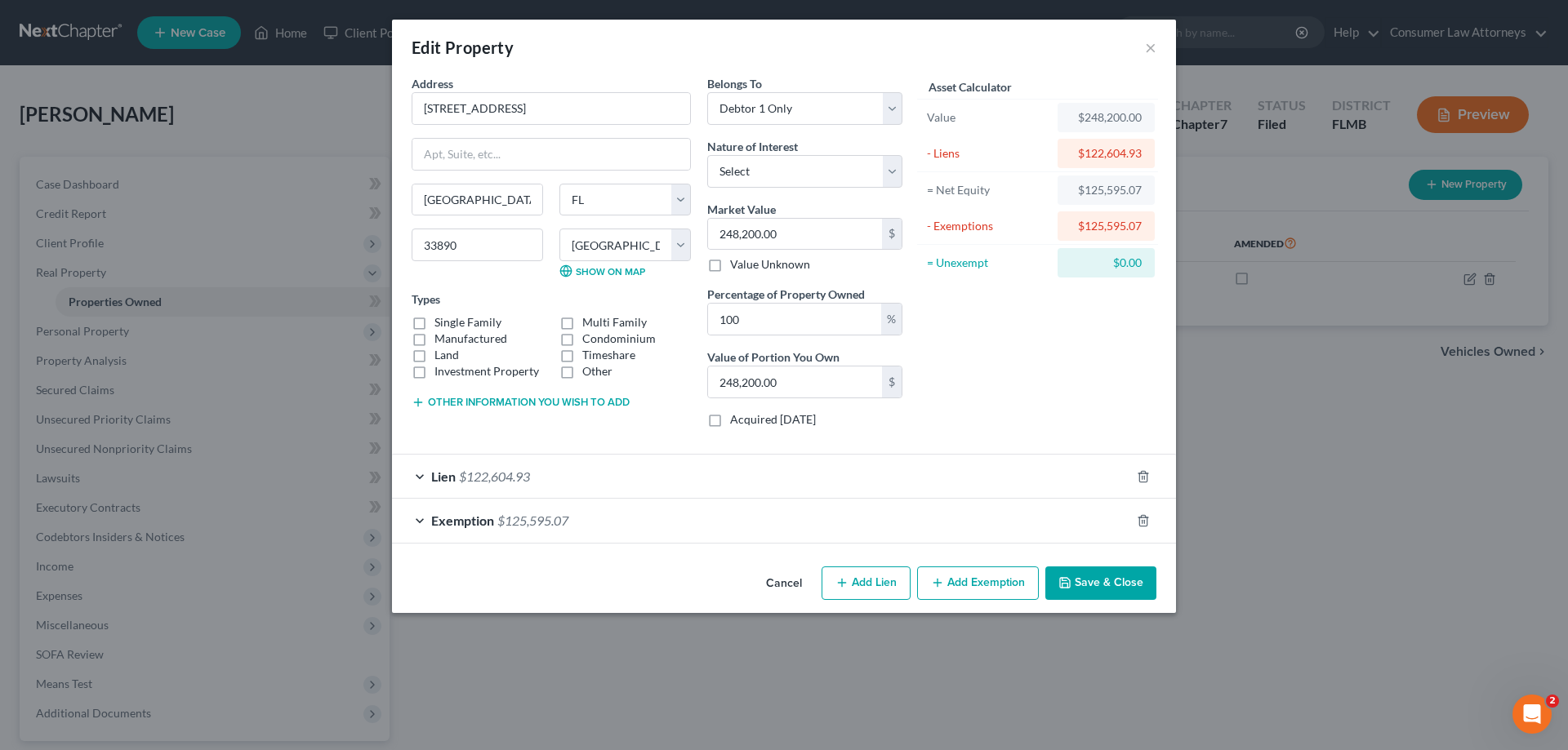
click at [1106, 584] on button "Save & Close" at bounding box center [1101, 584] width 111 height 34
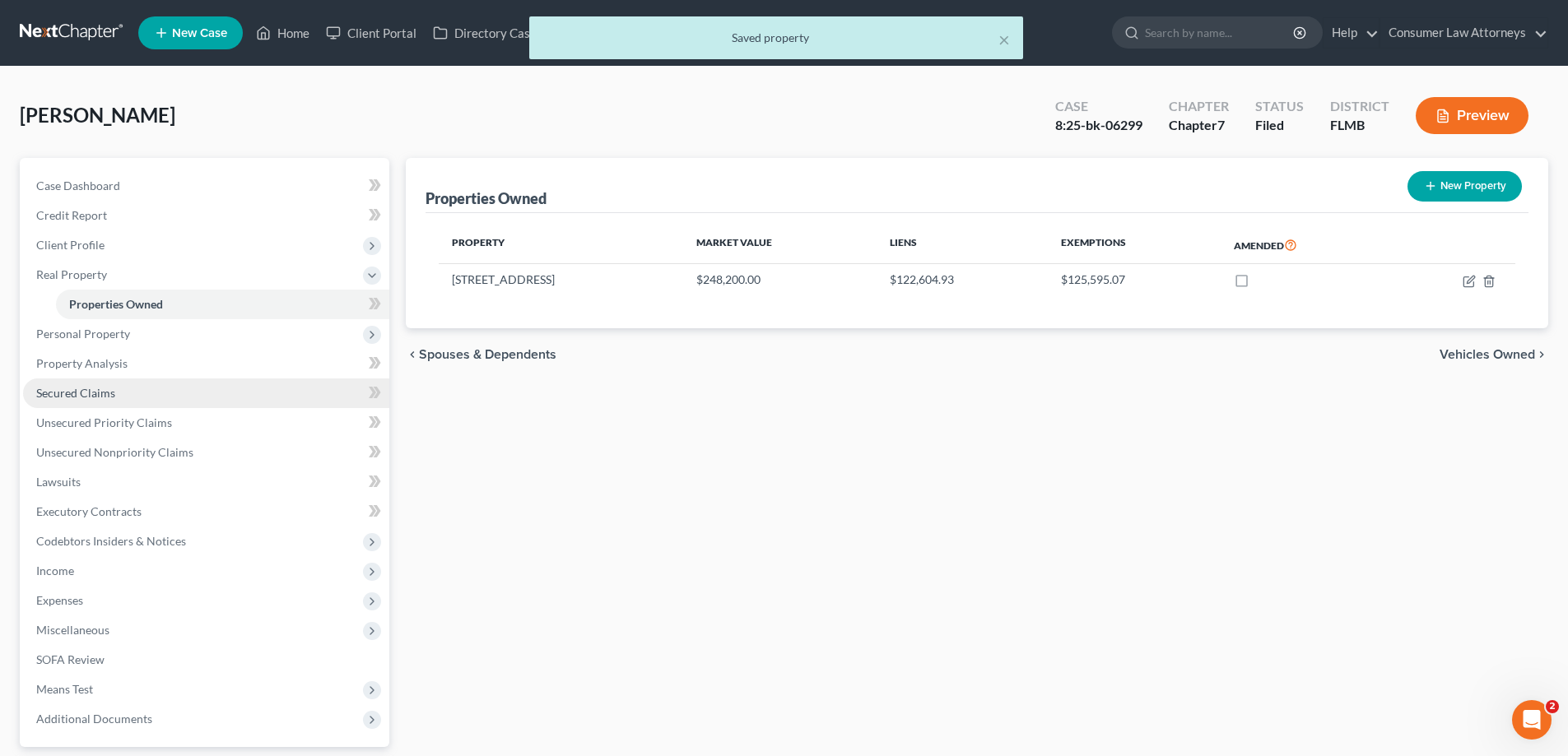
click at [67, 403] on link "Secured Claims" at bounding box center [206, 393] width 366 height 30
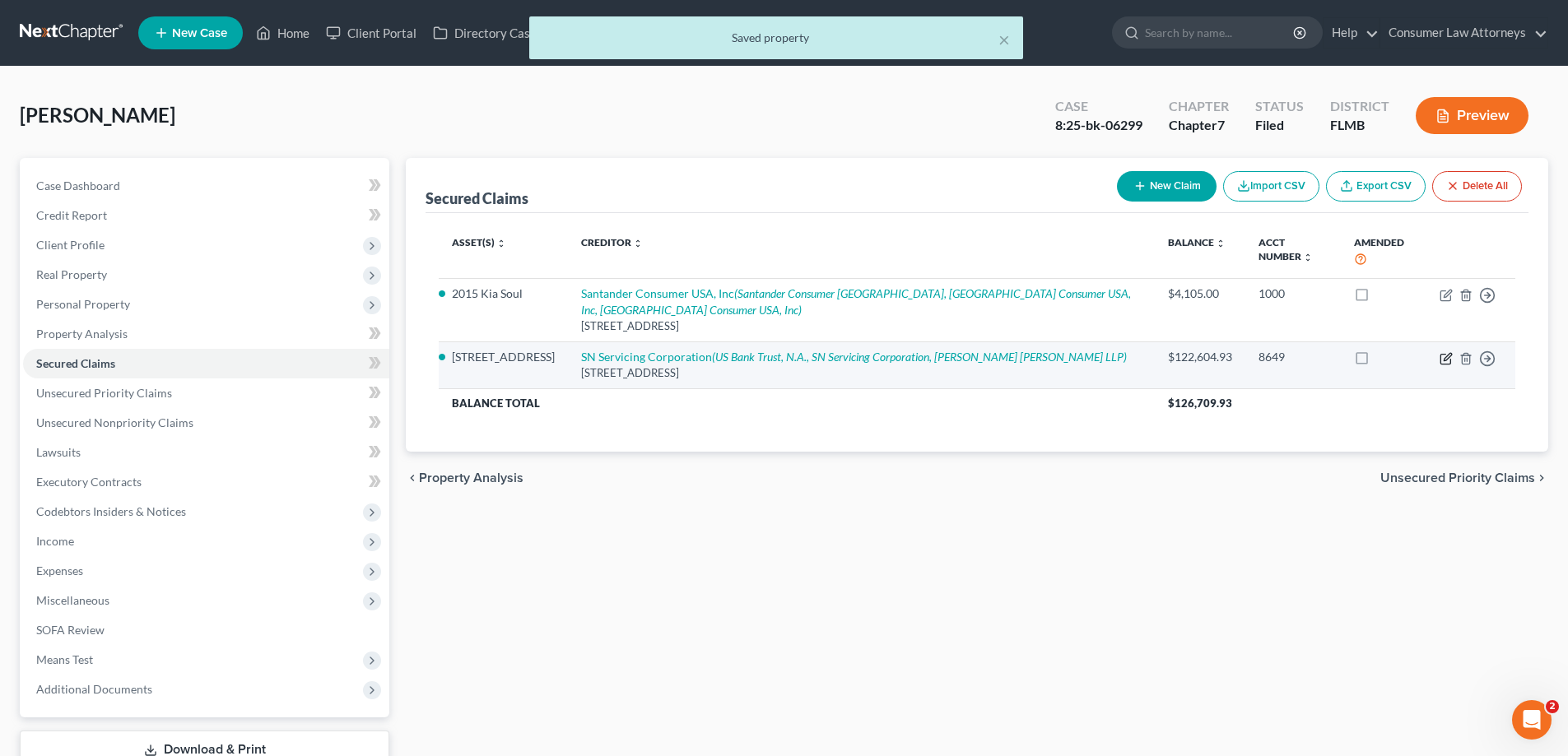
click at [1443, 358] on icon "button" at bounding box center [1447, 359] width 14 height 14
select select "4"
select select "2"
select select "0"
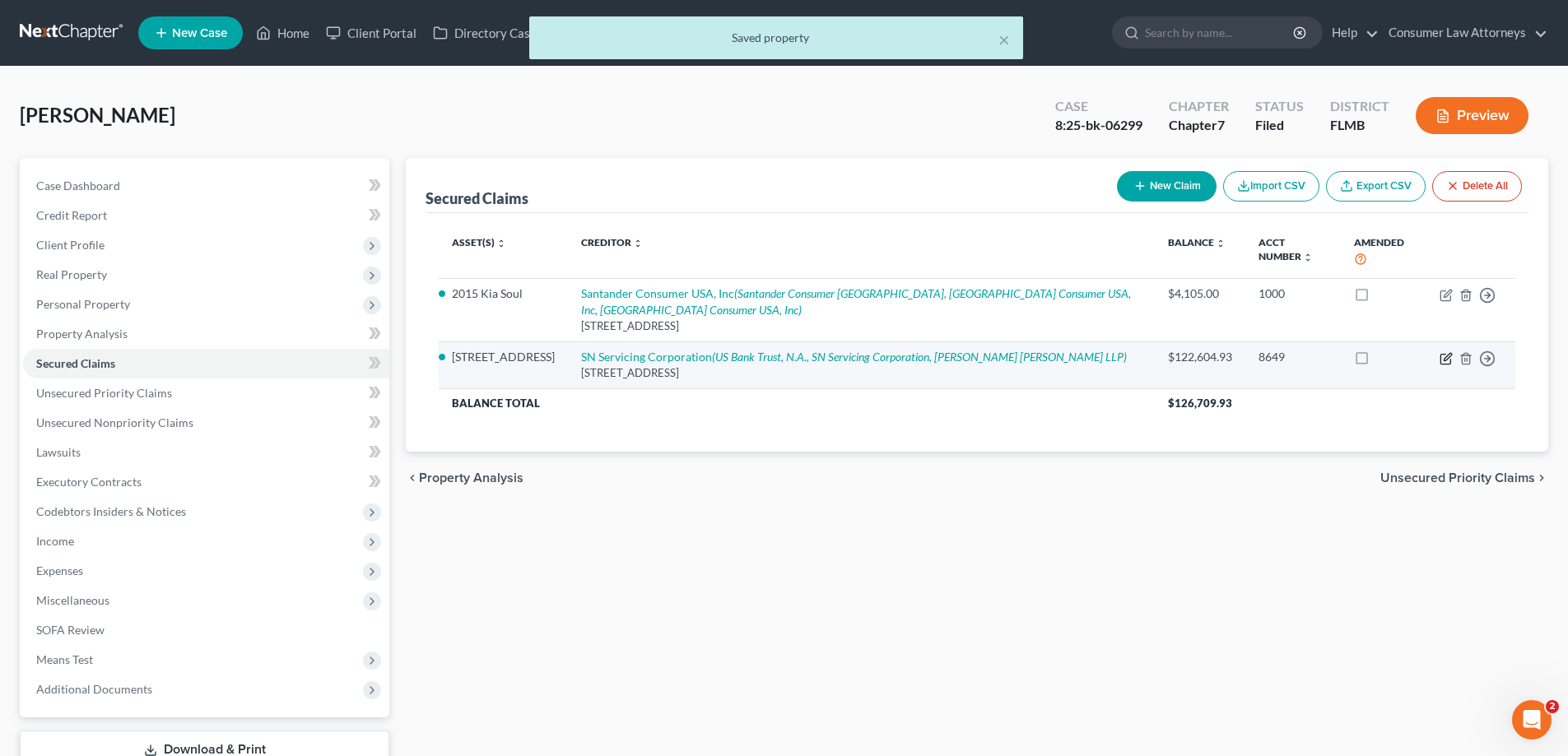
select select "0"
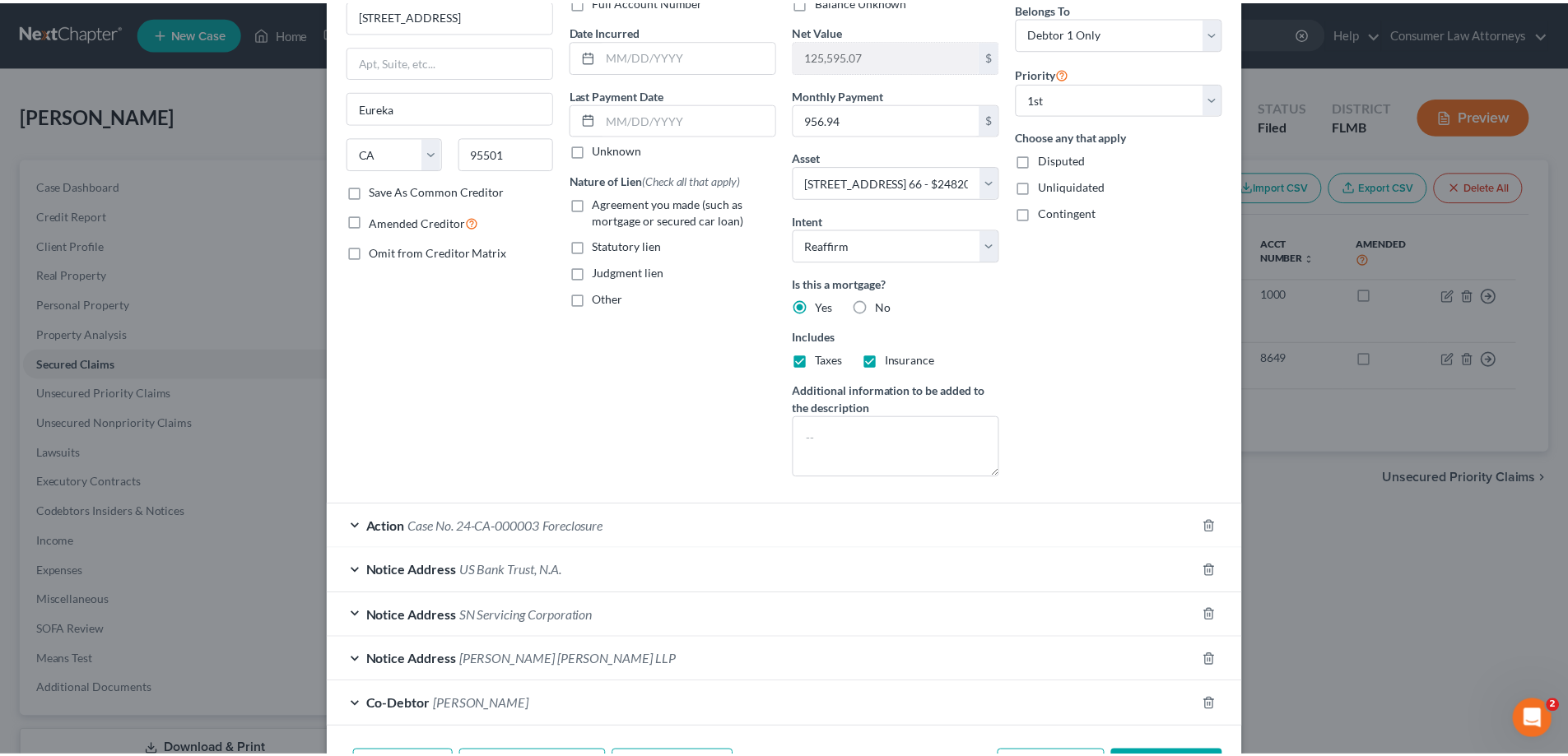
scroll to position [249, 0]
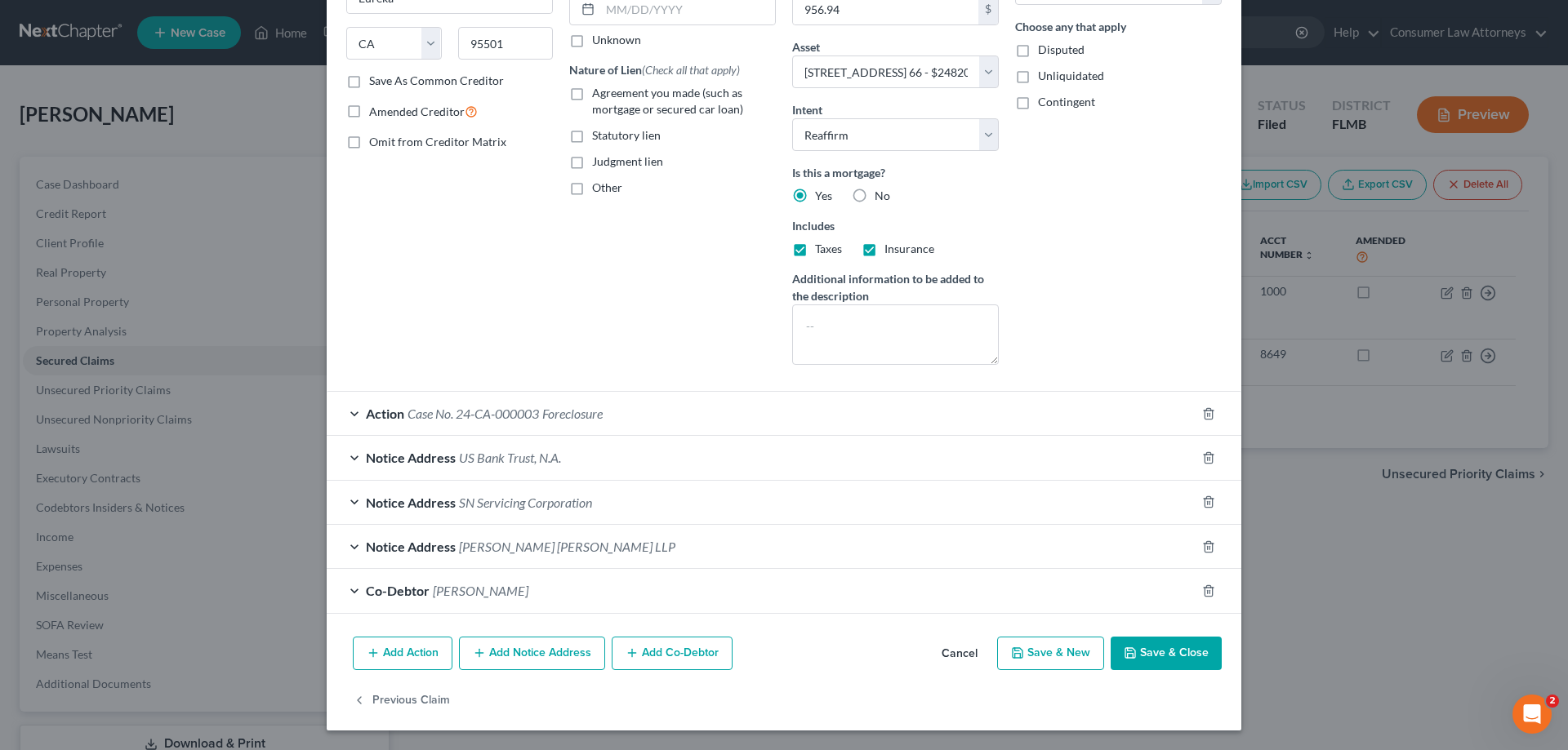
click at [1157, 666] on button "Save & Close" at bounding box center [1166, 653] width 111 height 34
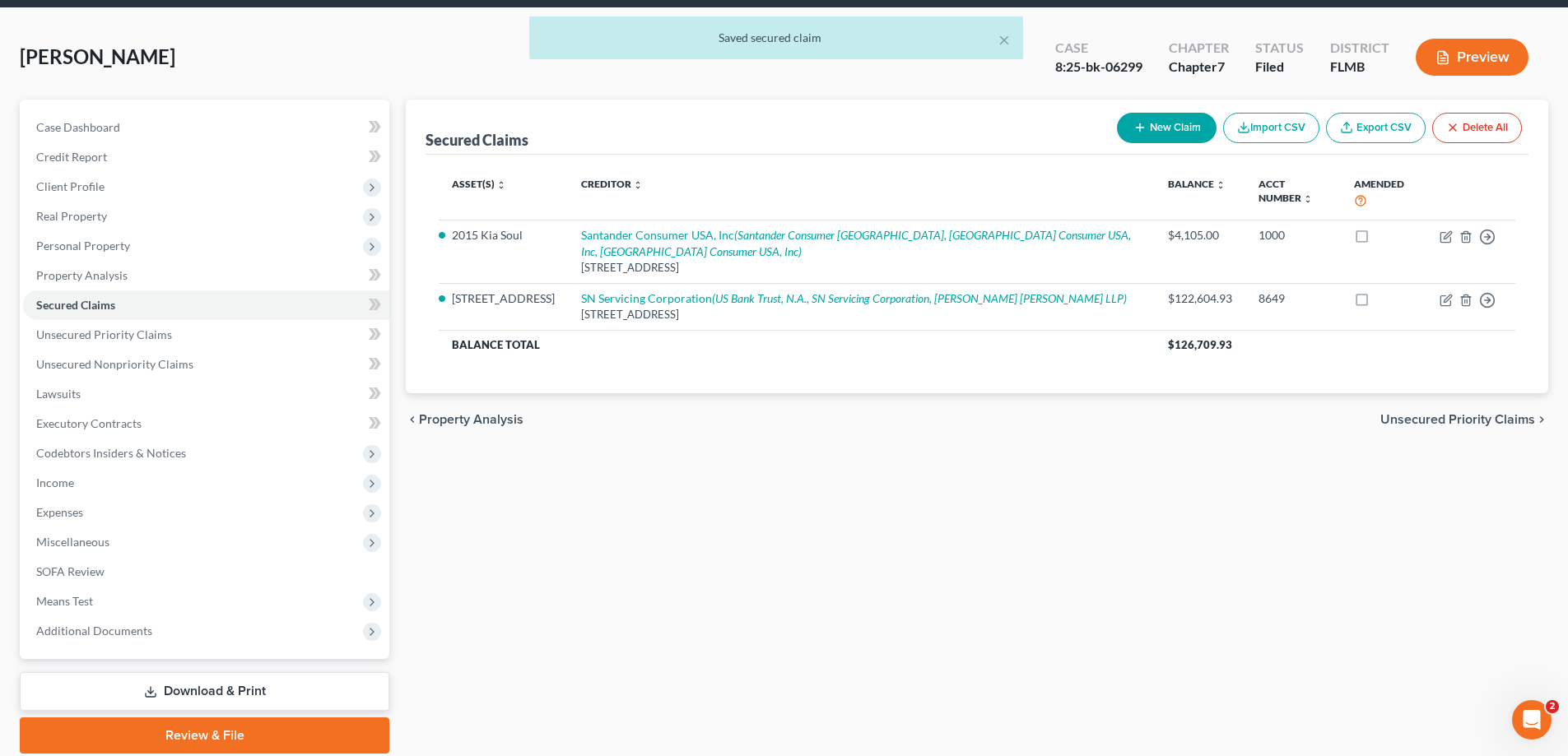
scroll to position [119, 0]
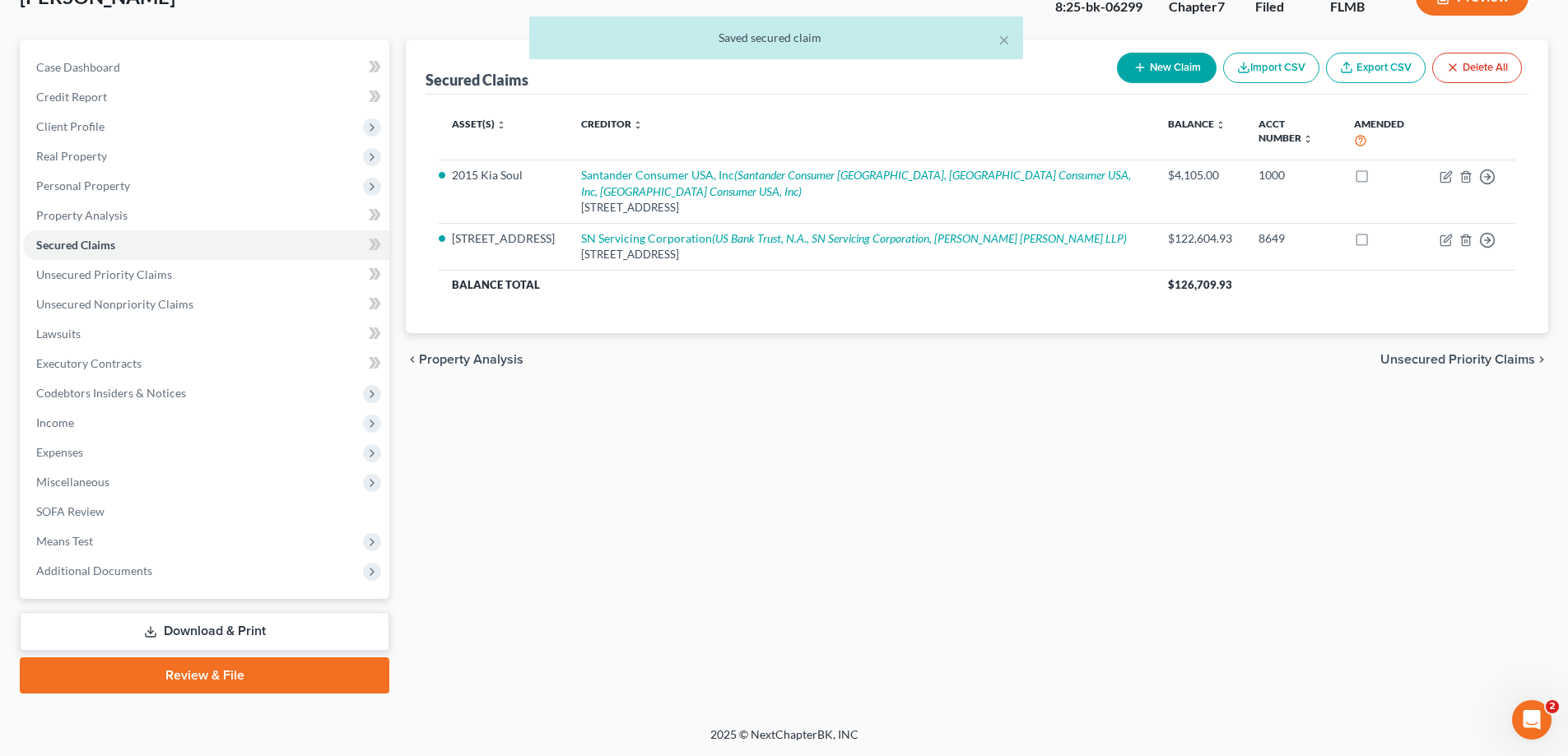
click at [195, 633] on link "Download & Print" at bounding box center [204, 631] width 370 height 39
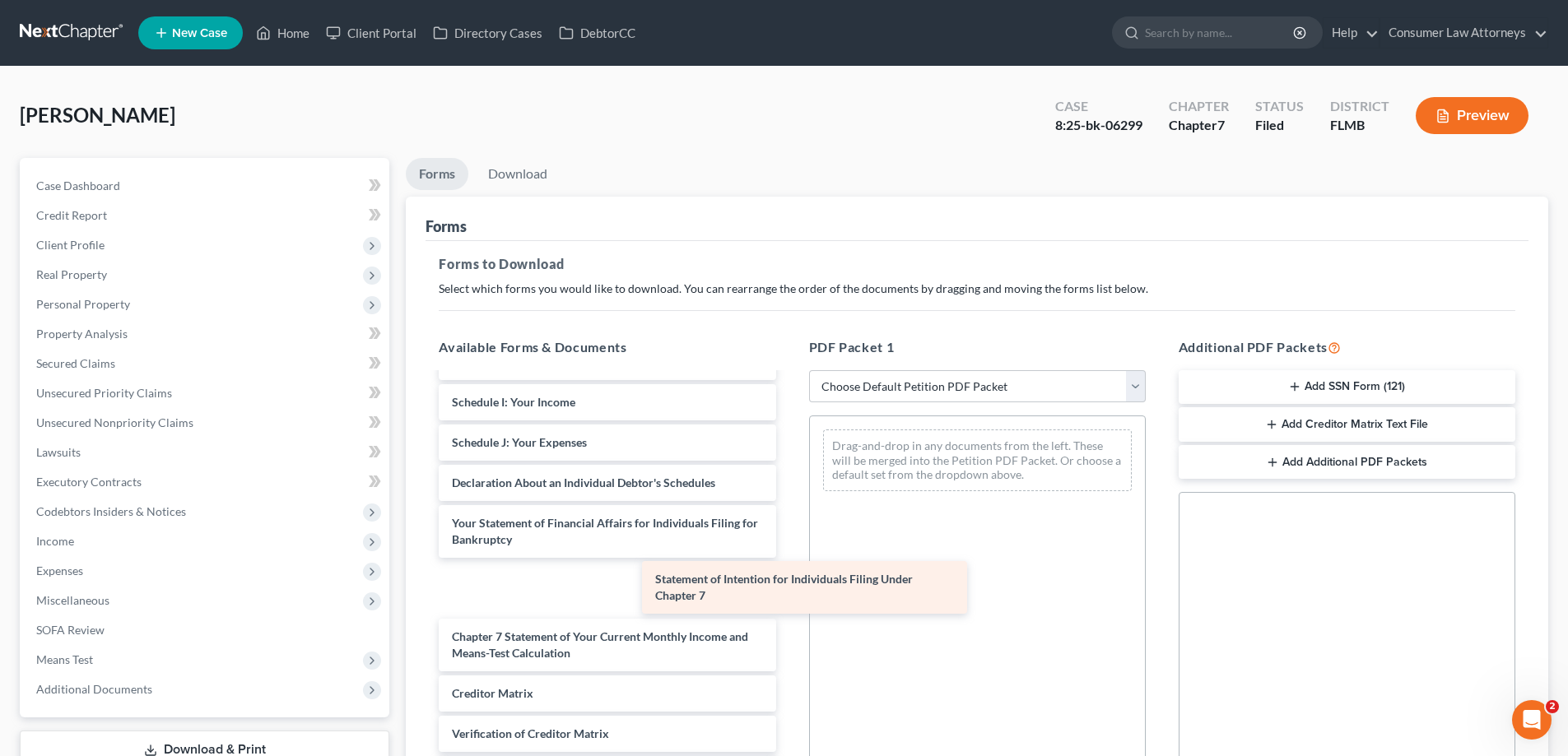
scroll to position [303, 0]
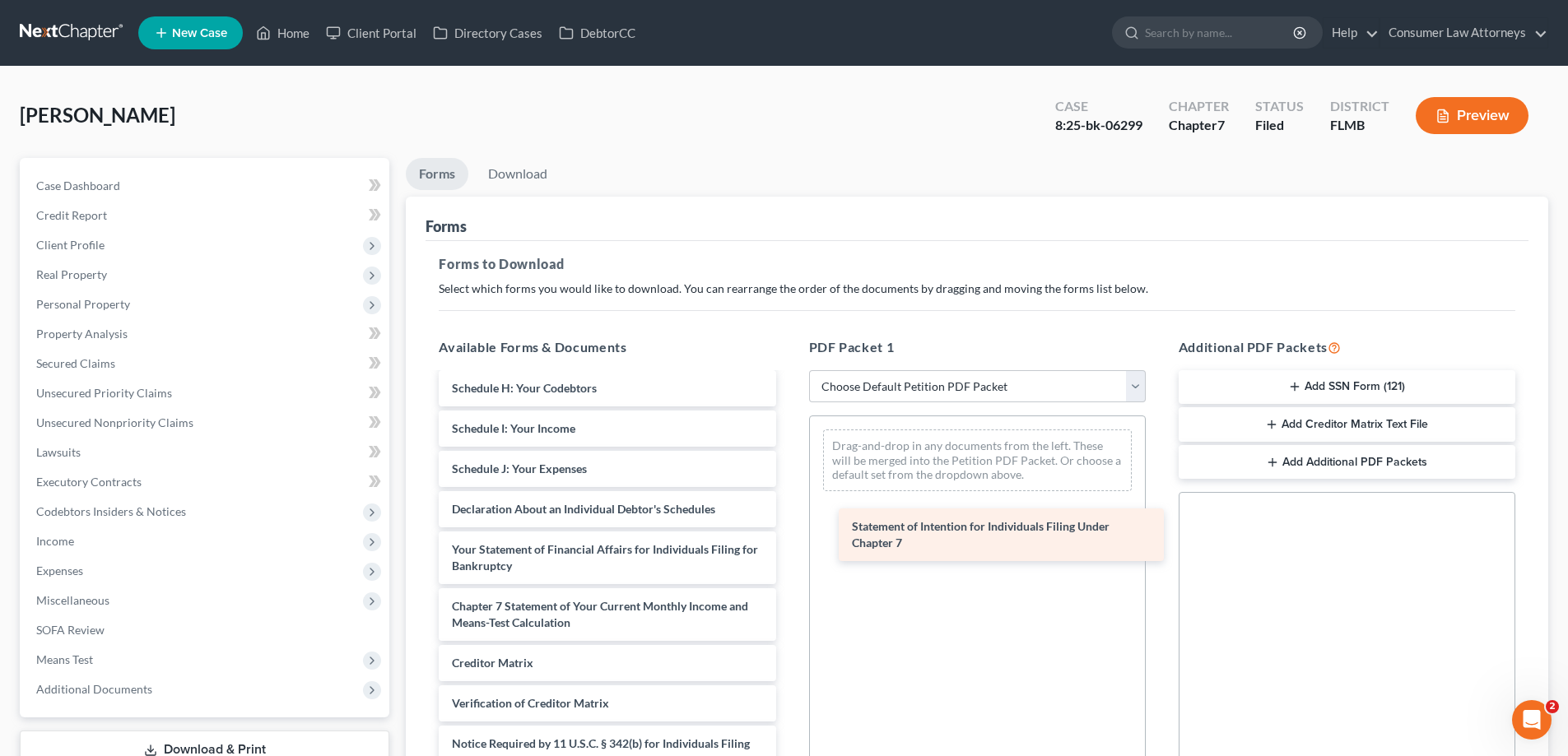
drag, startPoint x: 550, startPoint y: 578, endPoint x: 950, endPoint y: 525, distance: 403.5
click at [789, 525] on div "Statement of Intention for Individuals Filing Under Chapter 7 Voluntary Petitio…" at bounding box center [607, 444] width 363 height 747
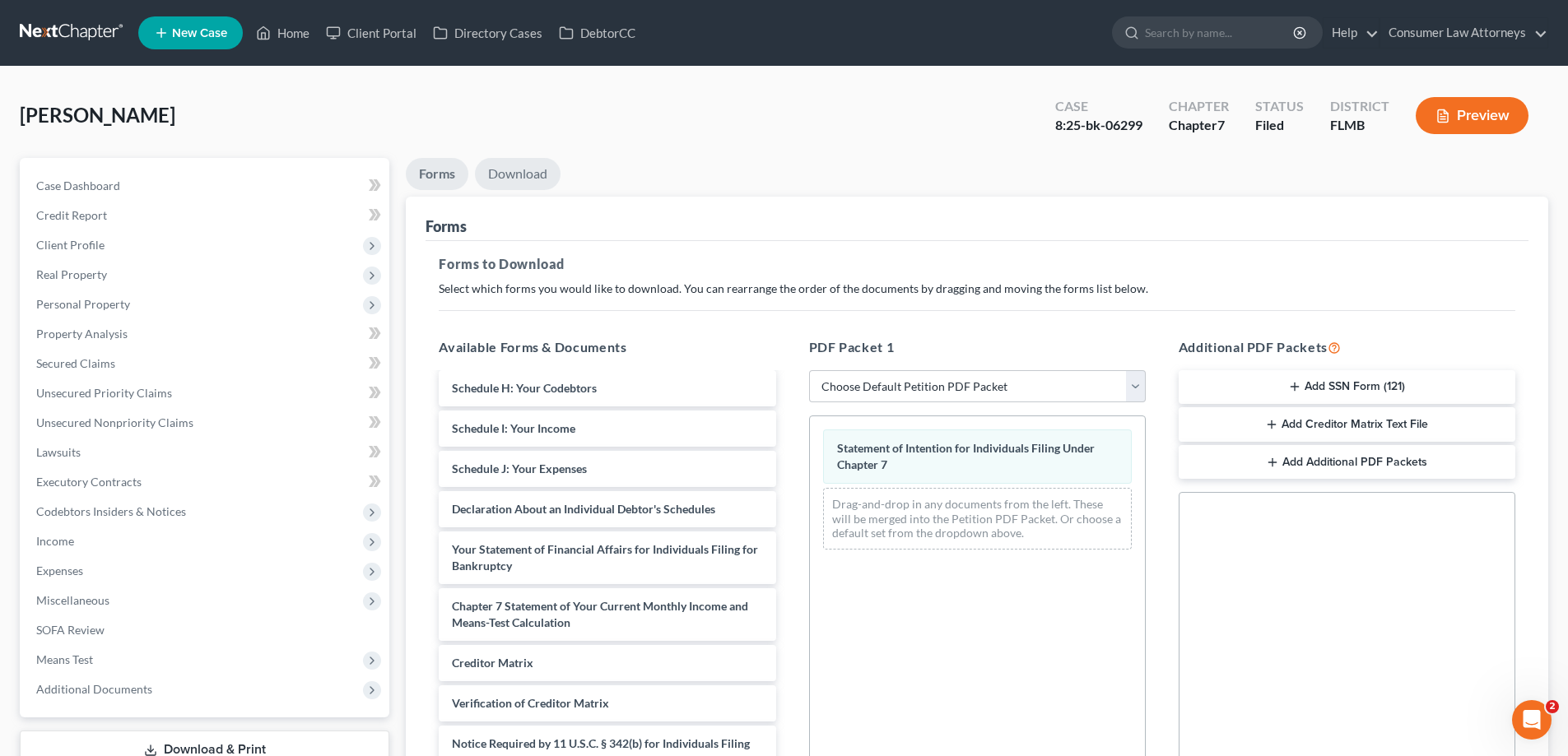
click at [526, 166] on link "Download" at bounding box center [517, 174] width 86 height 32
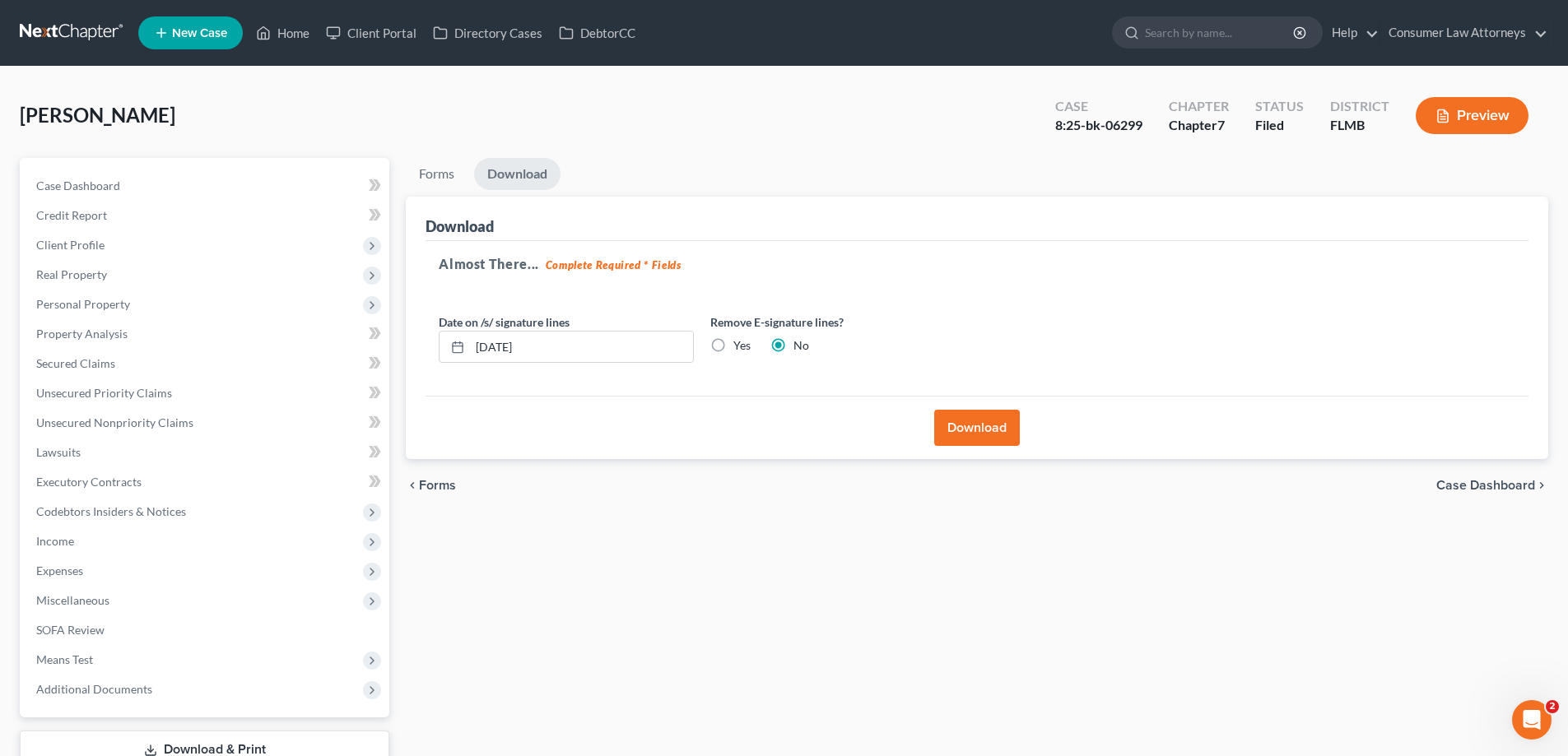
click at [972, 416] on button "Download" at bounding box center [977, 427] width 86 height 36
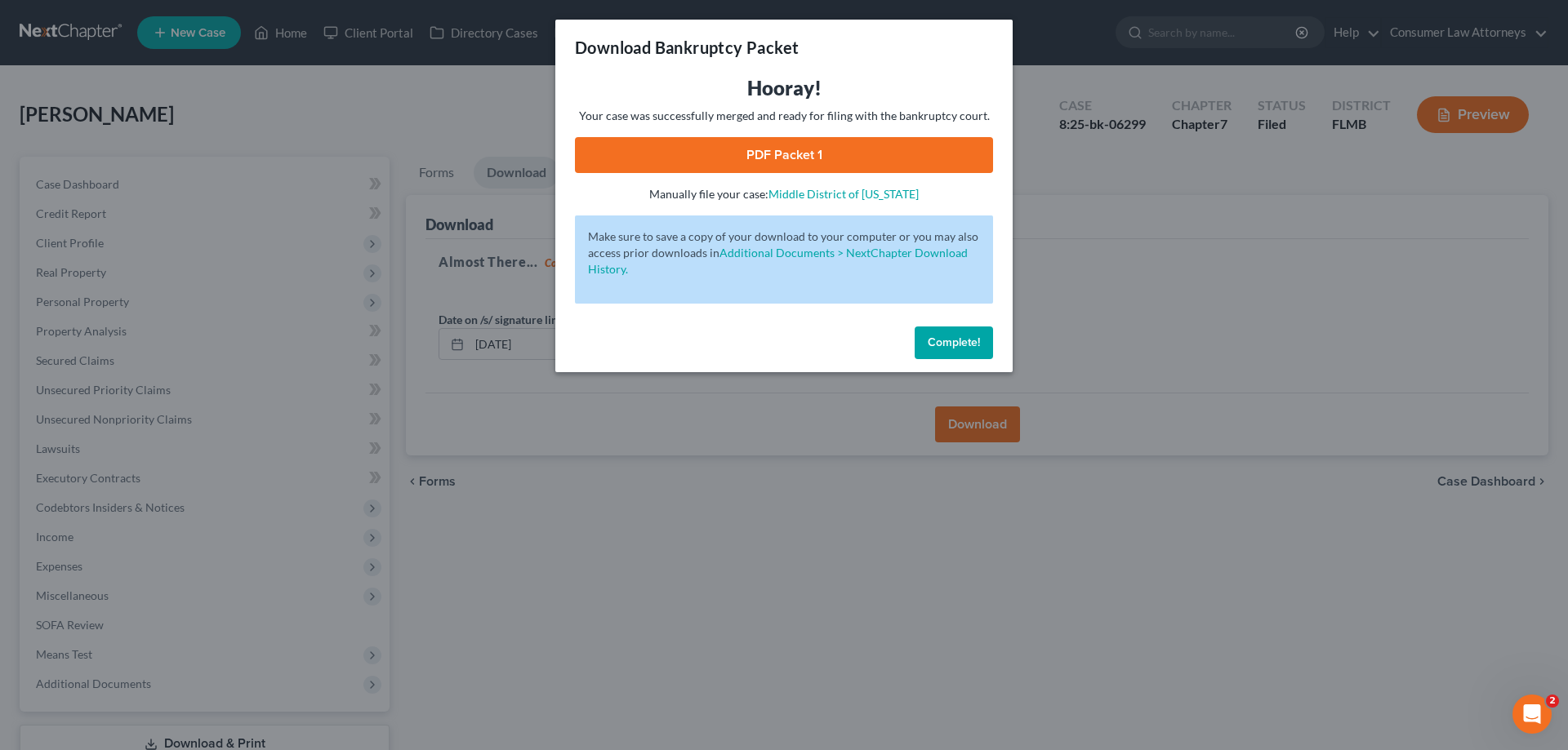
click at [936, 168] on link "PDF Packet 1" at bounding box center [783, 155] width 418 height 36
drag, startPoint x: 958, startPoint y: 345, endPoint x: 492, endPoint y: 11, distance: 573.3
click at [958, 345] on span "Complete!" at bounding box center [954, 342] width 52 height 14
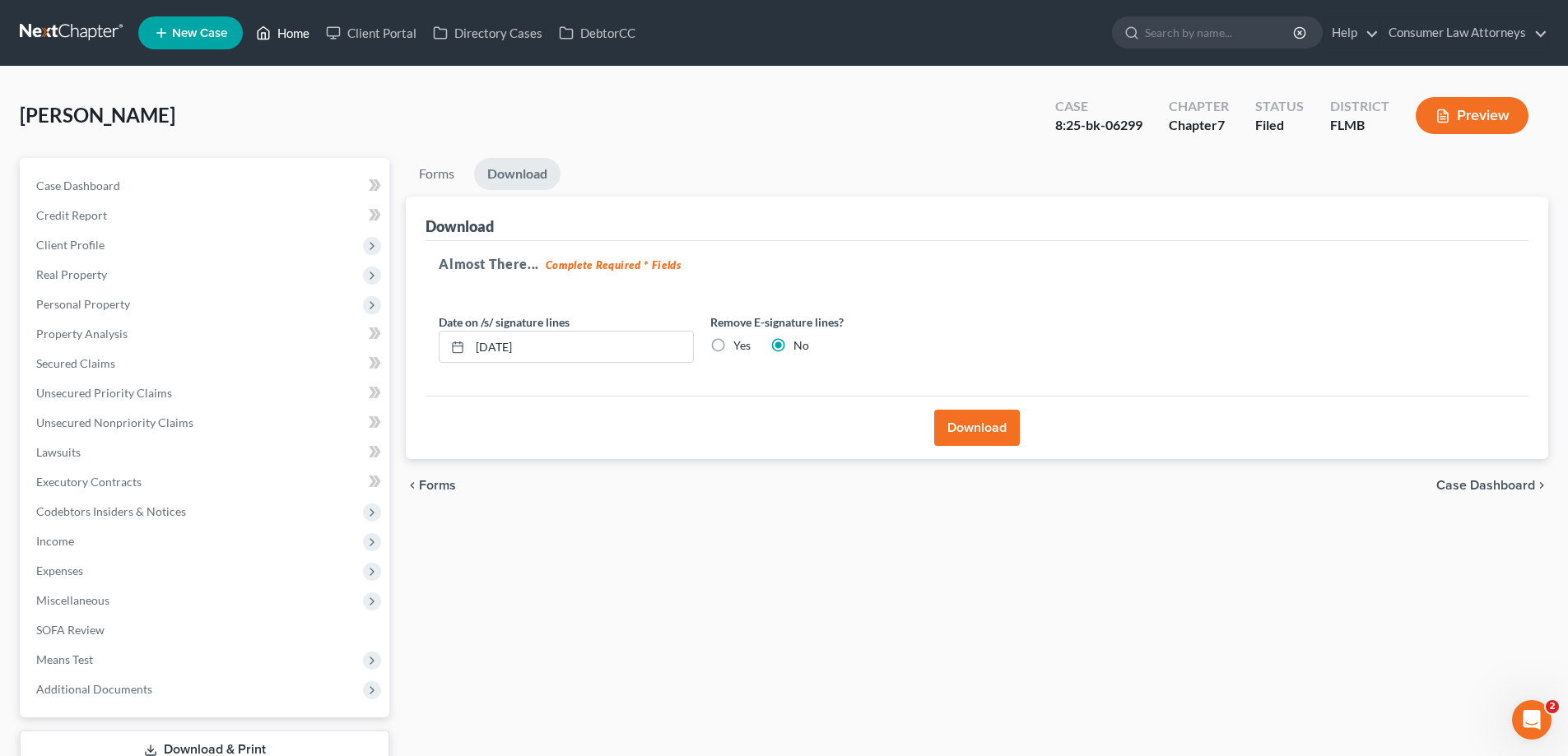
click at [293, 39] on link "Home" at bounding box center [282, 32] width 70 height 30
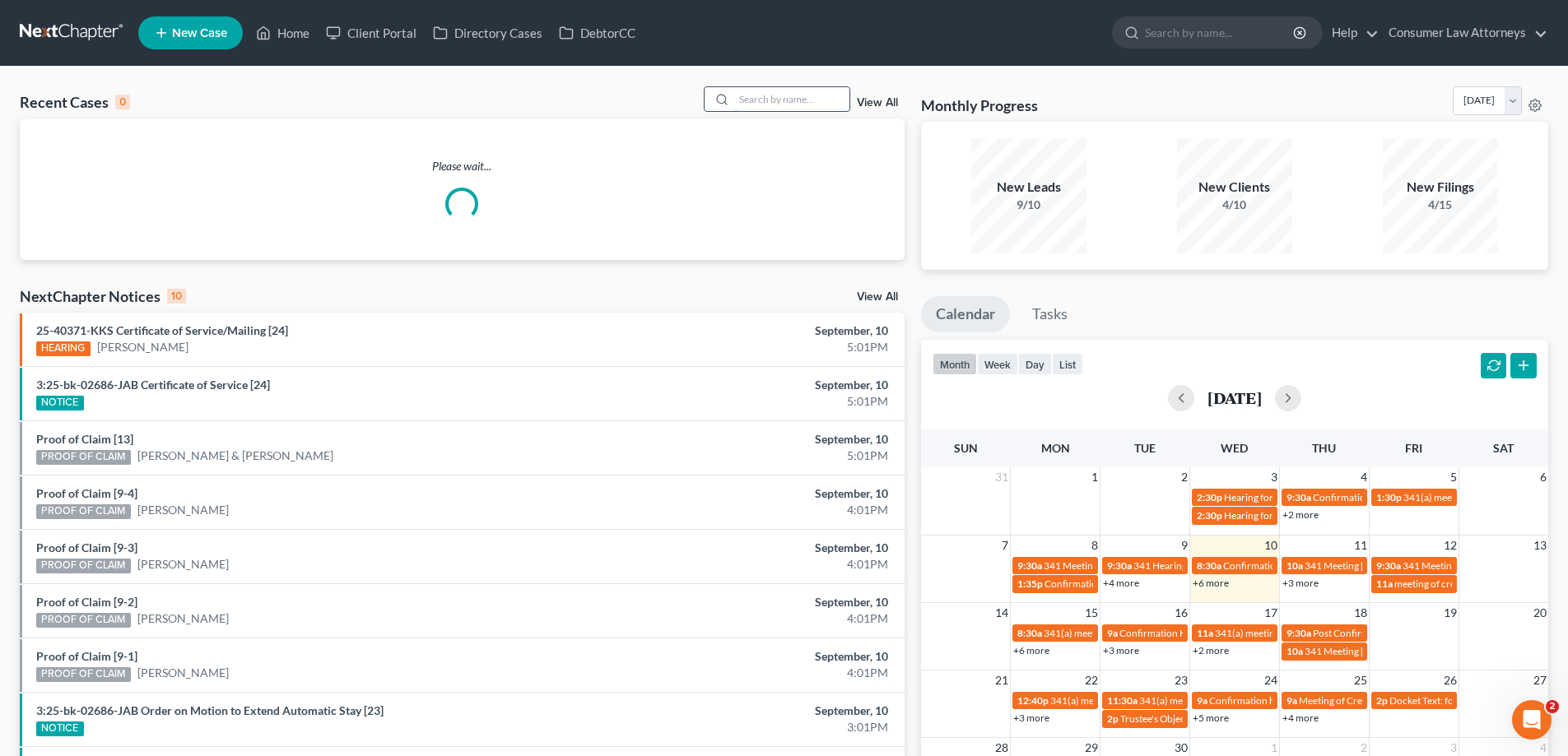
click at [803, 100] on input "search" at bounding box center [792, 99] width 115 height 24
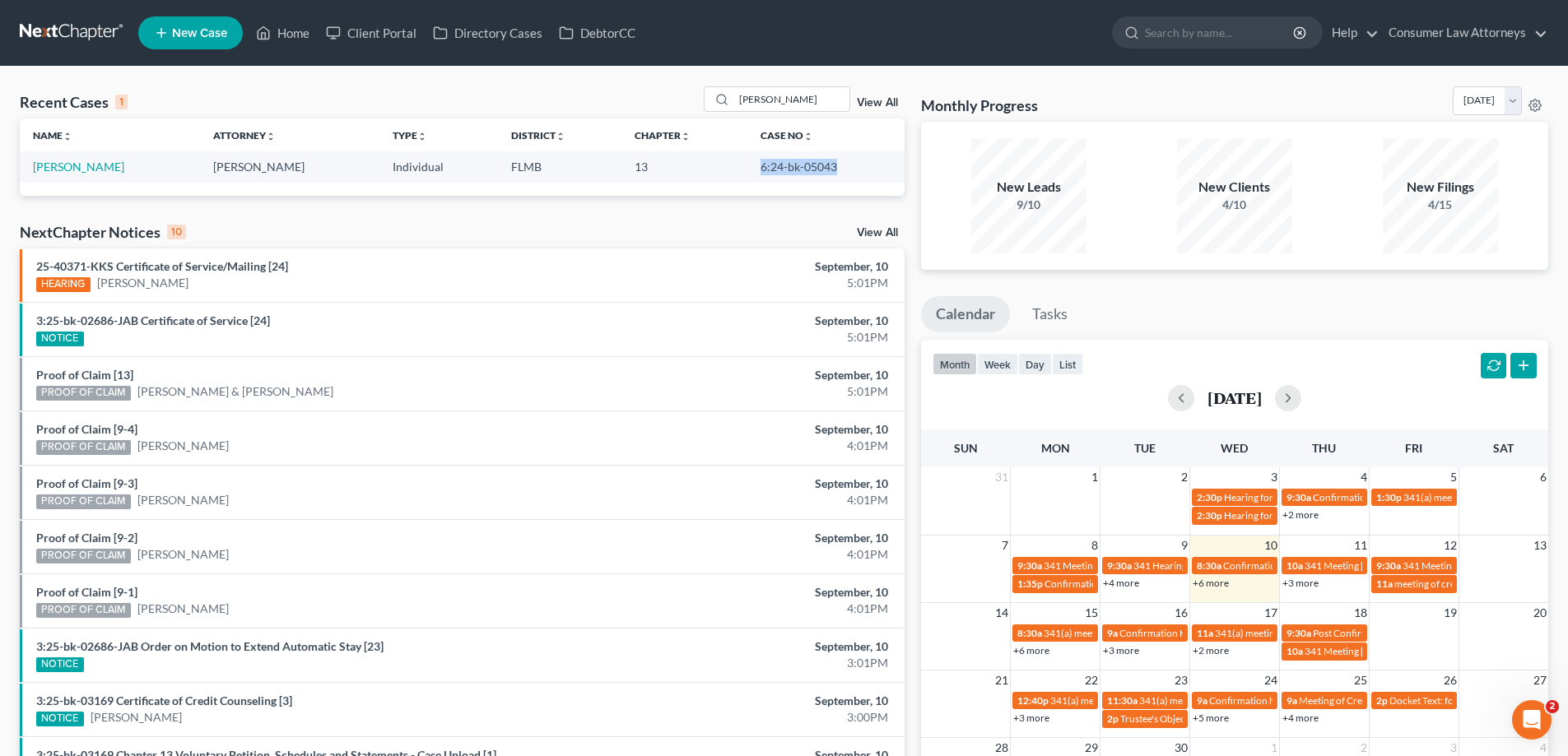
drag, startPoint x: 837, startPoint y: 170, endPoint x: 741, endPoint y: 170, distance: 96.0
click at [747, 170] on td "6:24-bk-05043" at bounding box center [825, 167] width 157 height 31
copy td "6:24-bk-05043"
drag, startPoint x: 799, startPoint y: 100, endPoint x: 529, endPoint y: 159, distance: 276.4
click at [550, 144] on div "Recent Cases 1 [PERSON_NAME] View All Name unfold_more expand_more expand_less …" at bounding box center [462, 141] width 885 height 109
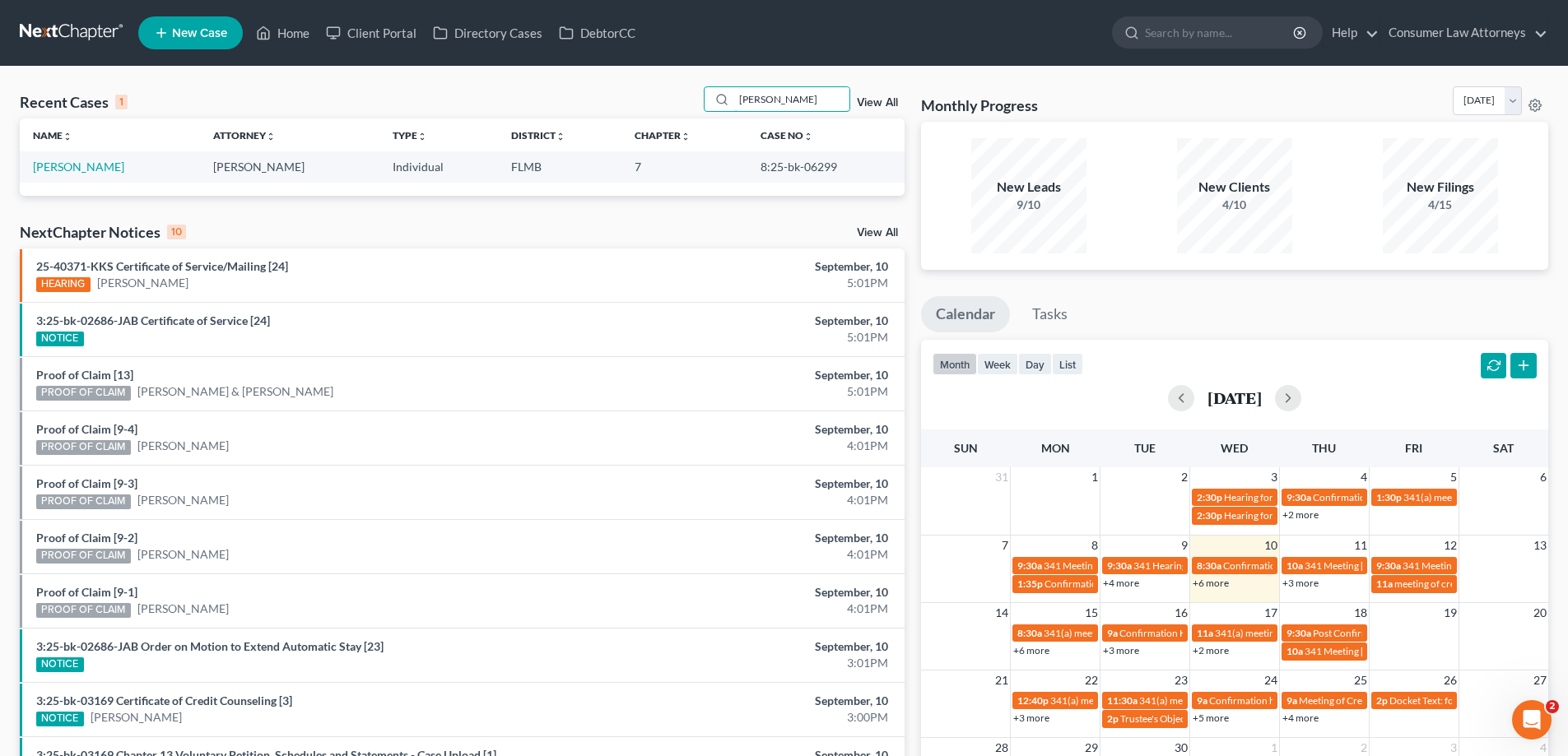
type input "[PERSON_NAME]"
click at [81, 171] on link "[PERSON_NAME]" at bounding box center [79, 166] width 92 height 14
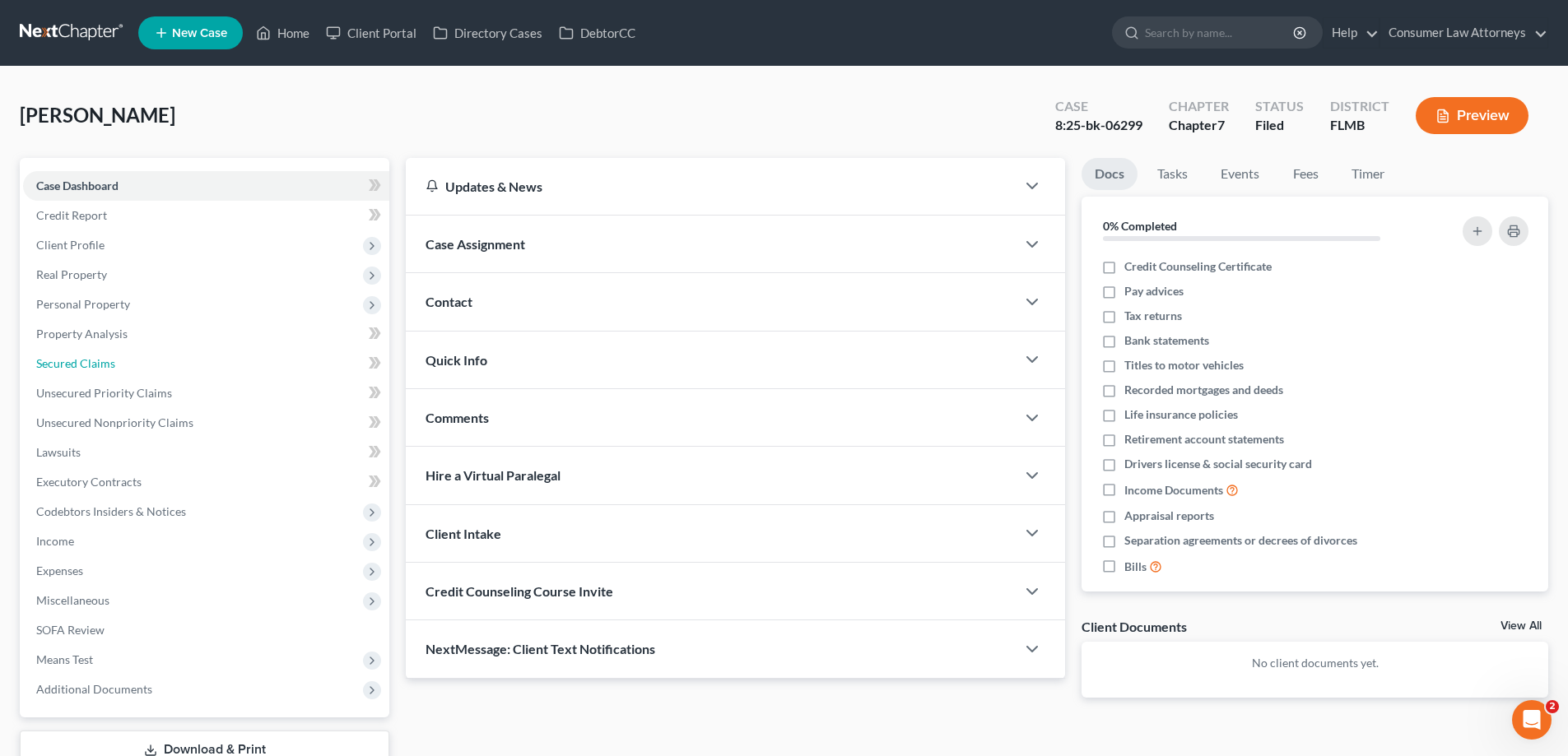
drag, startPoint x: 70, startPoint y: 363, endPoint x: 1546, endPoint y: 554, distance: 1488.3
click at [70, 364] on span "Secured Claims" at bounding box center [75, 363] width 79 height 14
